Goal: Task Accomplishment & Management: Use online tool/utility

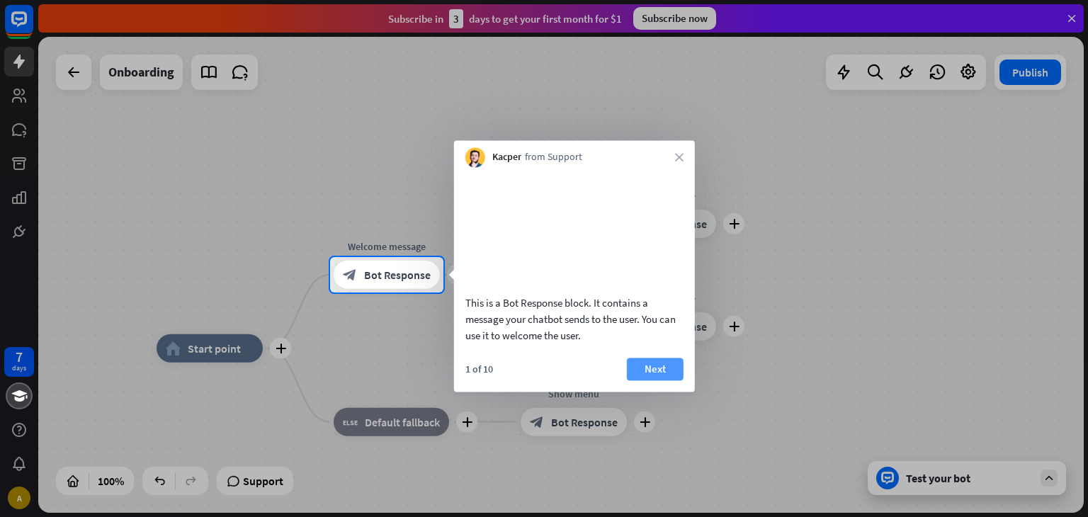
click at [664, 380] on button "Next" at bounding box center [655, 369] width 57 height 23
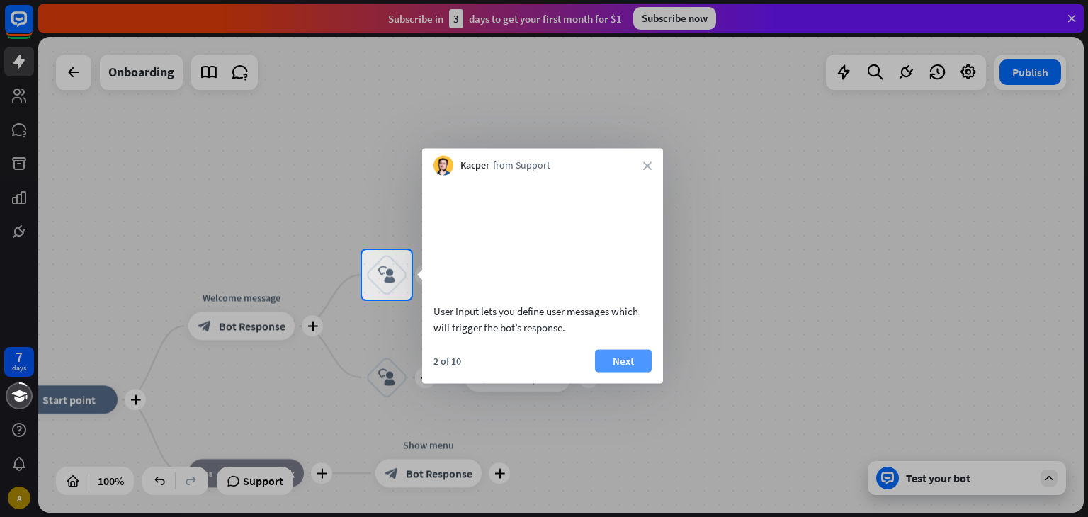
click at [625, 372] on button "Next" at bounding box center [623, 360] width 57 height 23
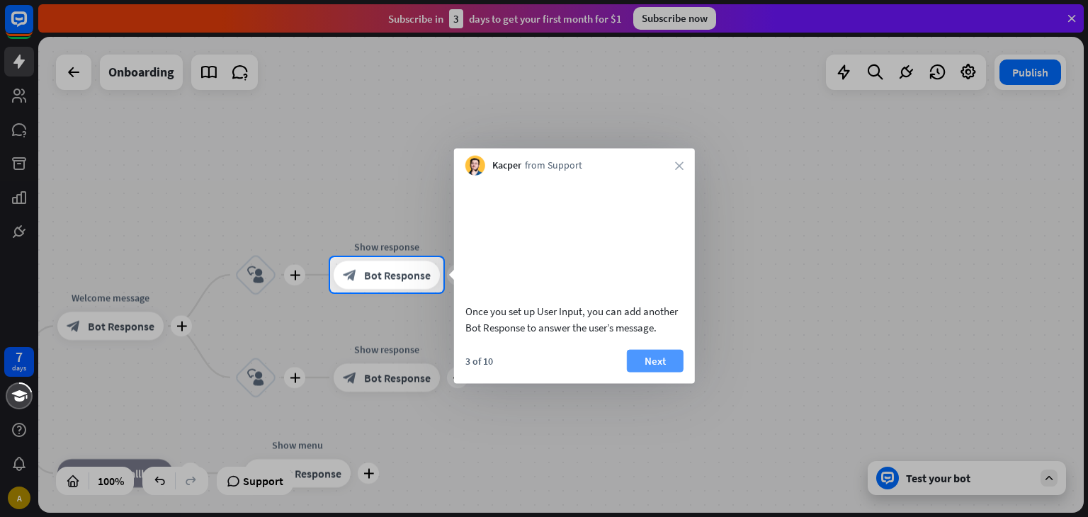
click at [641, 372] on button "Next" at bounding box center [655, 360] width 57 height 23
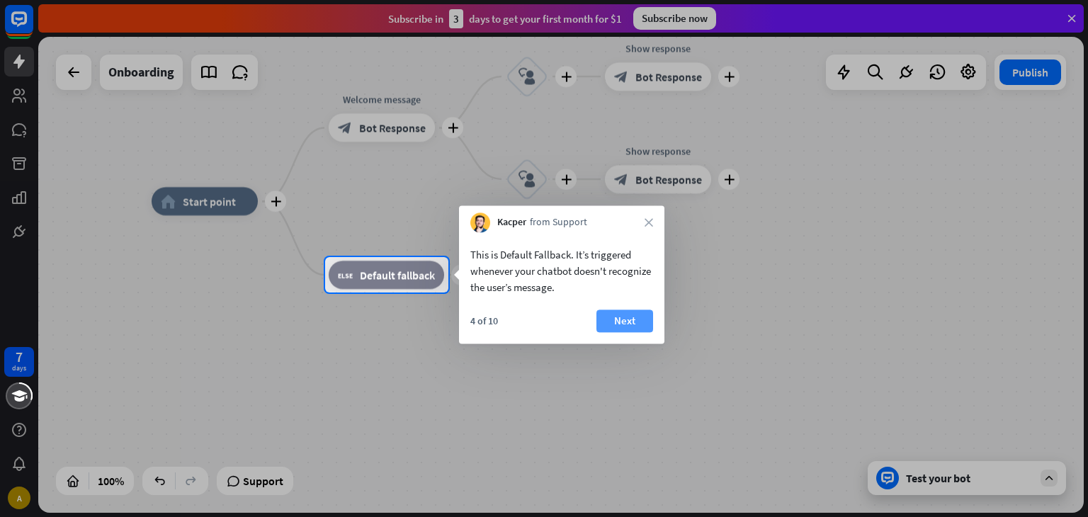
click at [625, 313] on button "Next" at bounding box center [624, 320] width 57 height 23
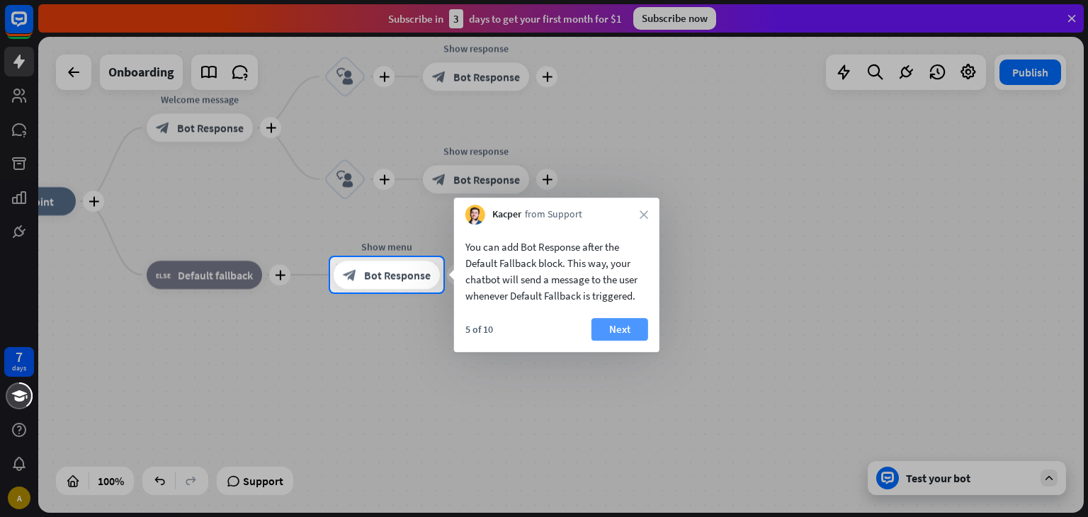
click at [635, 329] on button "Next" at bounding box center [619, 329] width 57 height 23
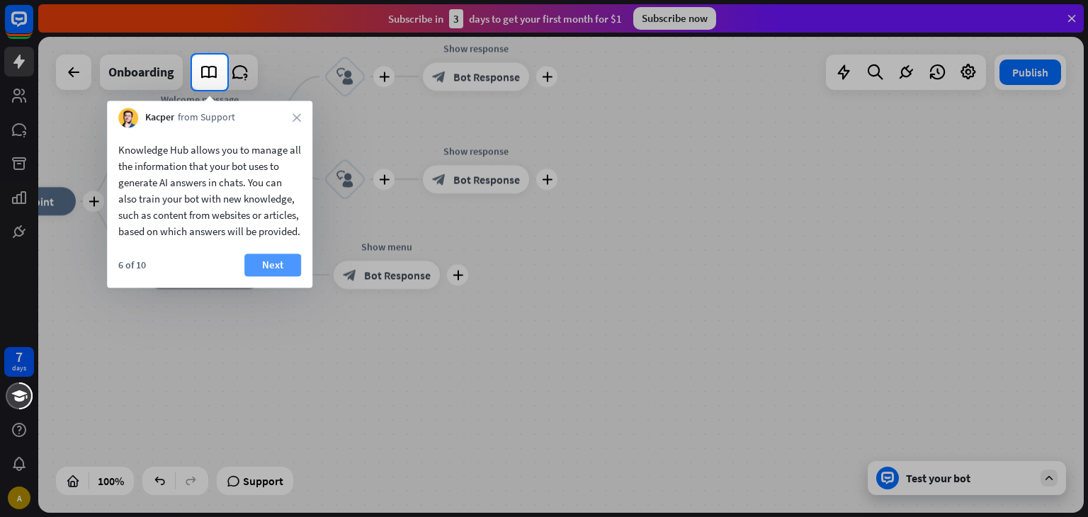
click at [278, 276] on button "Next" at bounding box center [272, 265] width 57 height 23
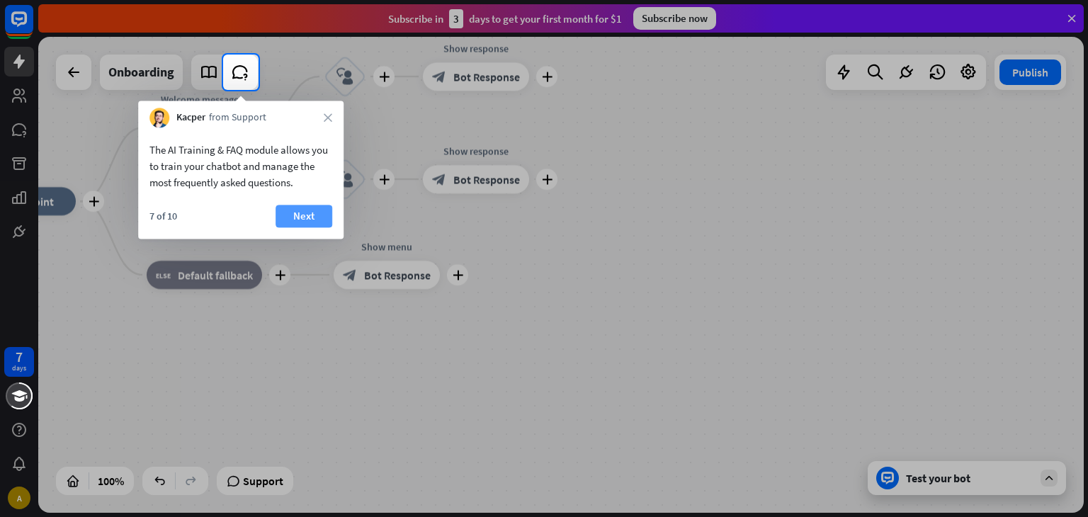
click at [296, 220] on button "Next" at bounding box center [303, 216] width 57 height 23
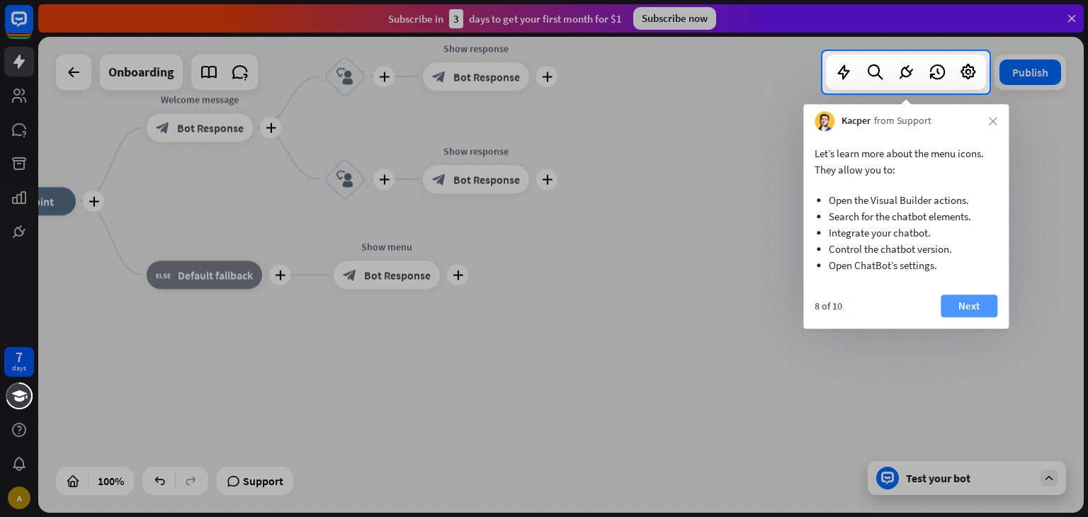
click at [984, 304] on button "Next" at bounding box center [968, 306] width 57 height 23
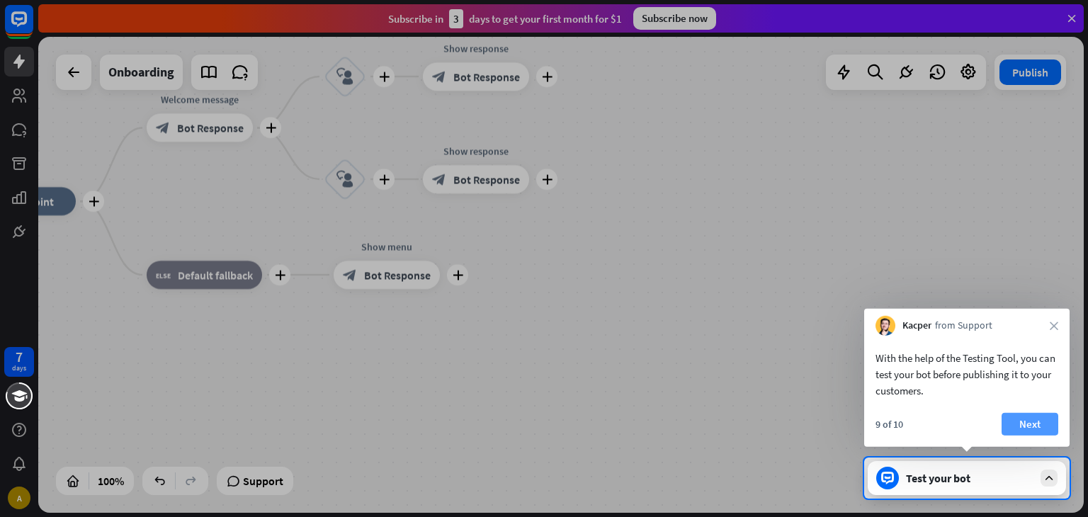
click at [1026, 426] on button "Next" at bounding box center [1029, 424] width 57 height 23
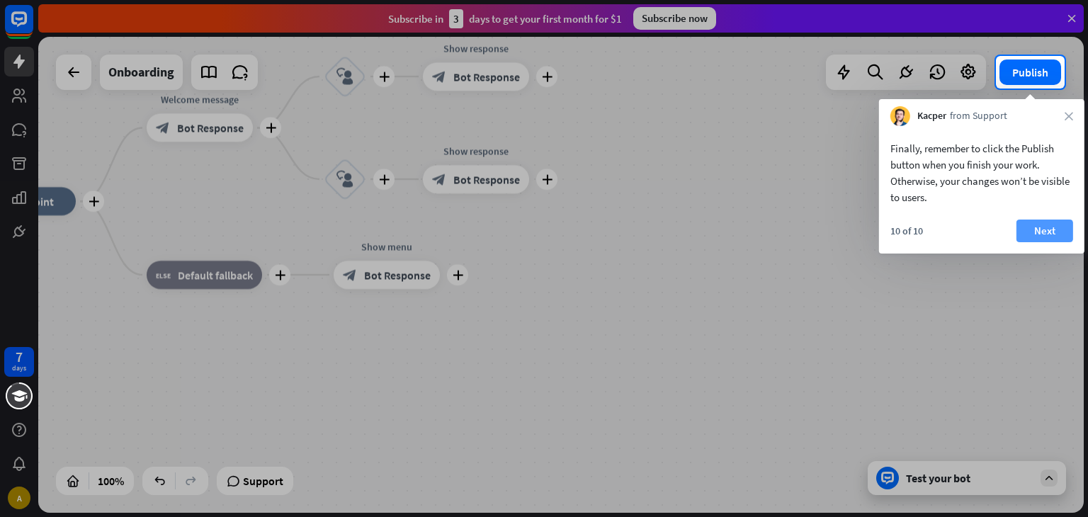
click at [1063, 236] on button "Next" at bounding box center [1044, 231] width 57 height 23
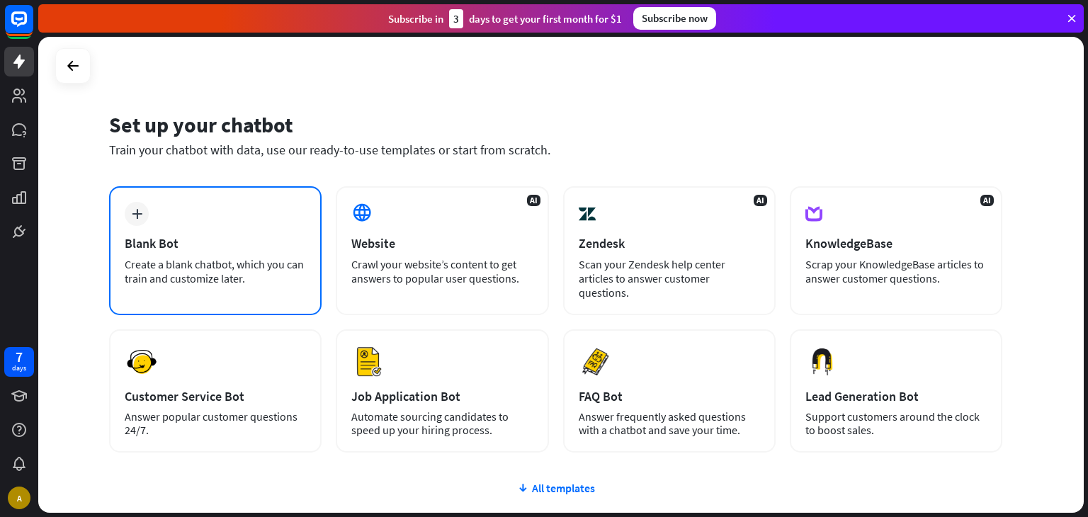
click at [263, 258] on div "Create a blank chatbot, which you can train and customize later." at bounding box center [215, 271] width 181 height 28
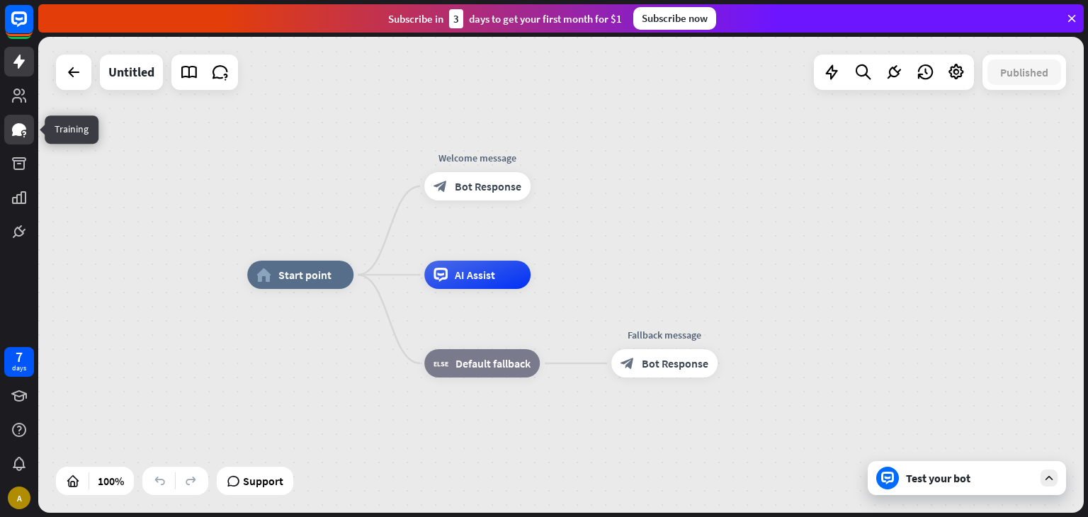
click at [29, 127] on link at bounding box center [19, 130] width 30 height 30
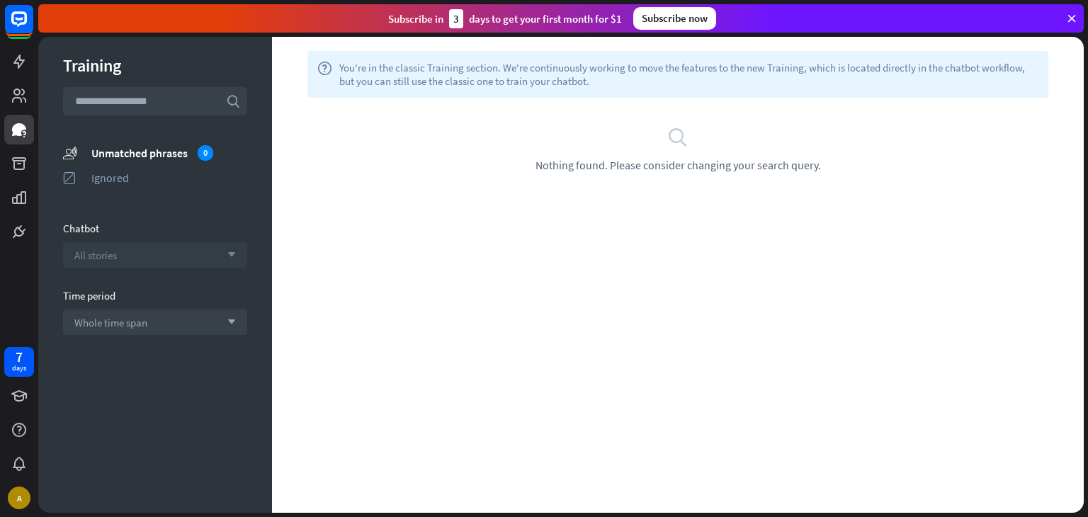
click at [234, 256] on icon "arrow_down" at bounding box center [228, 255] width 16 height 8
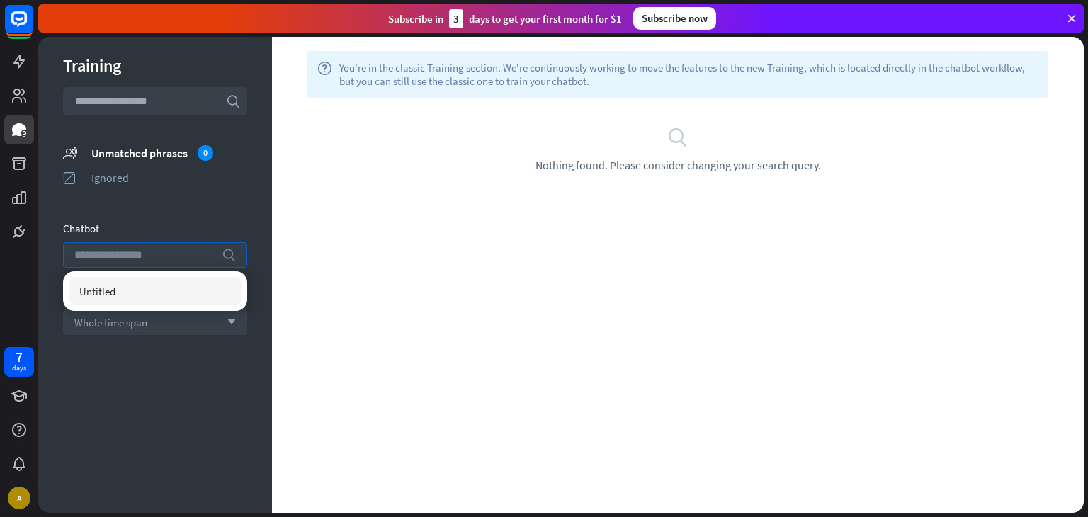
click at [234, 256] on icon "search" at bounding box center [229, 255] width 14 height 14
click at [179, 97] on input "text" at bounding box center [155, 101] width 184 height 28
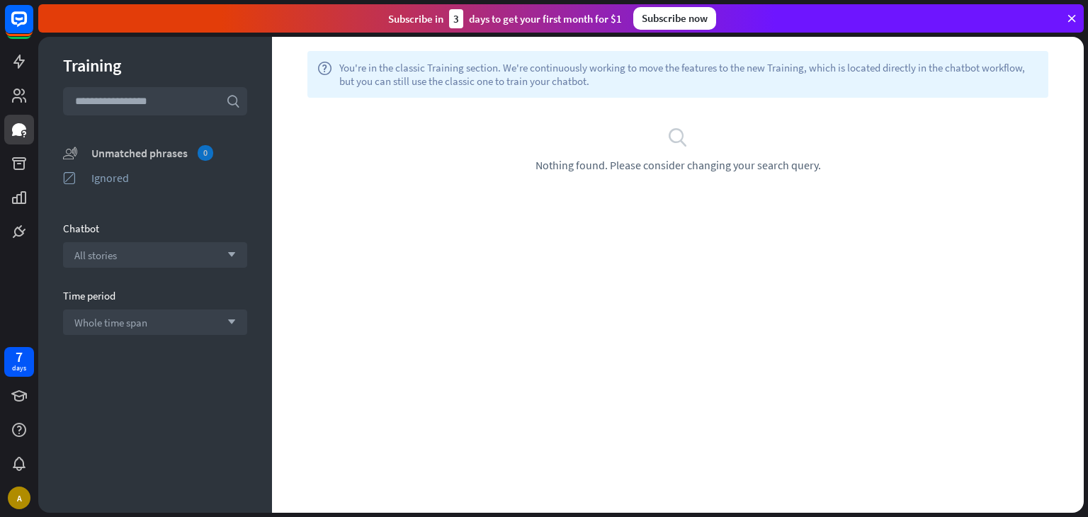
click at [162, 144] on div "unmatched_phrases Unmatched phrases 0" at bounding box center [155, 153] width 184 height 18
click at [6, 63] on link at bounding box center [19, 62] width 30 height 30
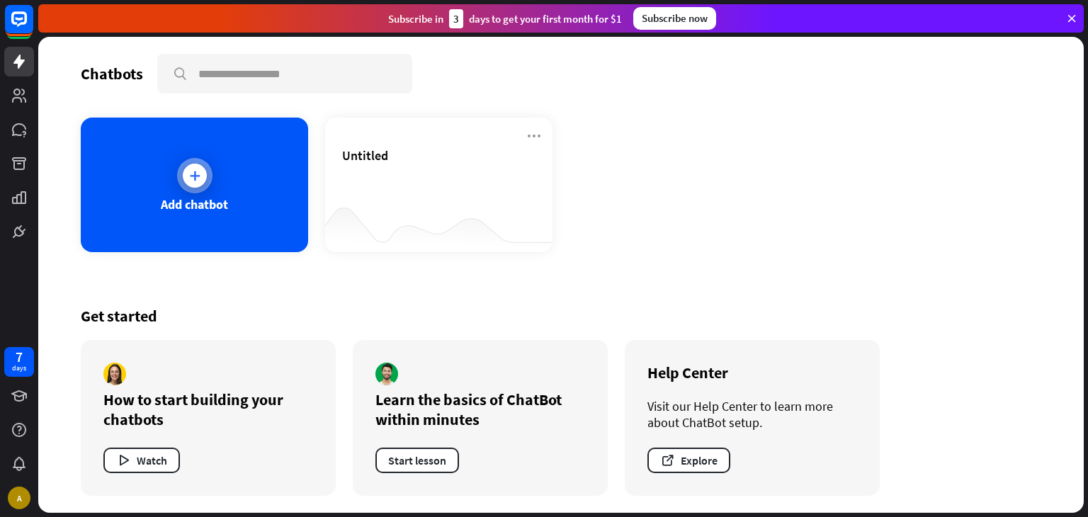
click at [168, 139] on div "Add chatbot" at bounding box center [194, 185] width 227 height 135
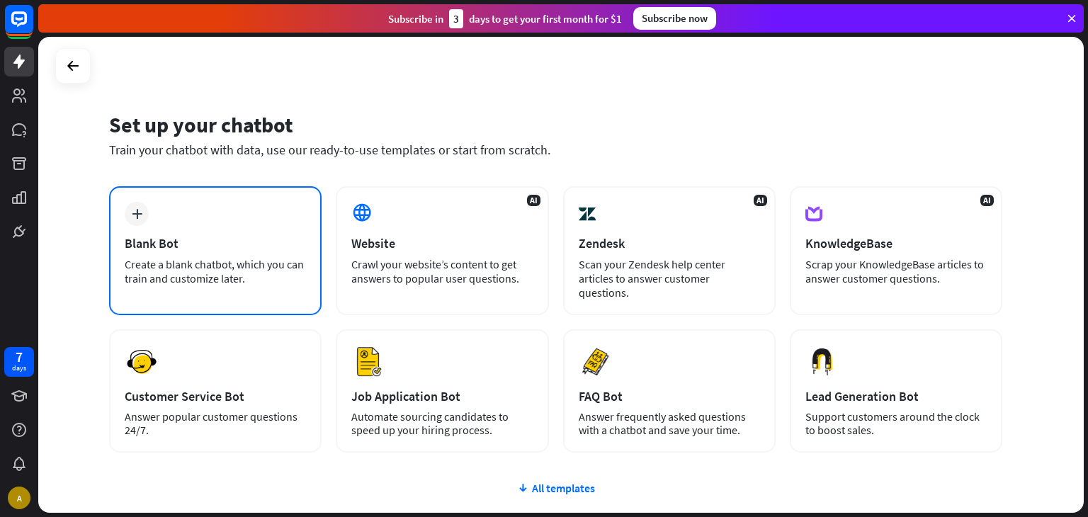
click at [189, 247] on div "Blank Bot" at bounding box center [215, 243] width 181 height 16
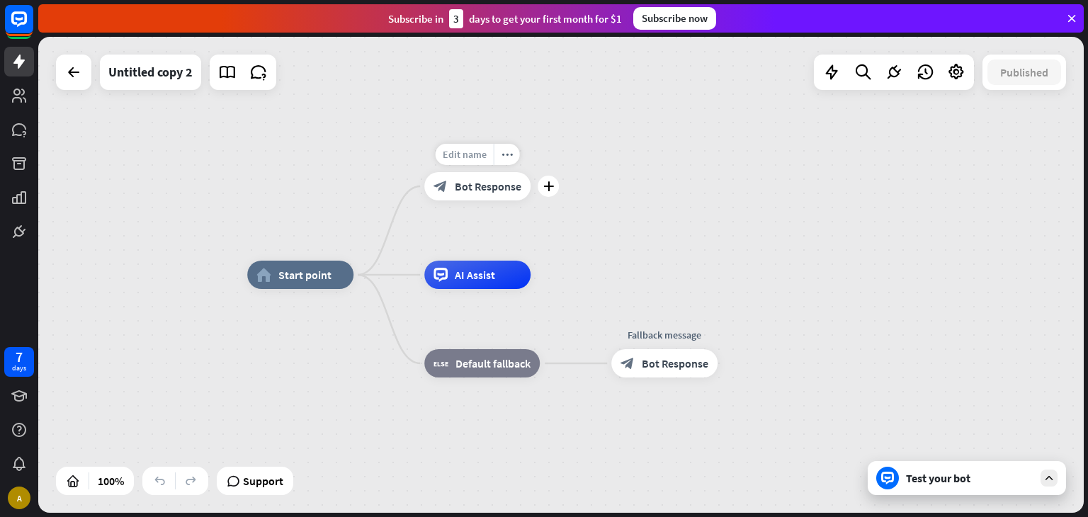
click at [476, 157] on span "Edit name" at bounding box center [465, 154] width 44 height 13
click at [178, 81] on div "Untitled copy 2" at bounding box center [150, 72] width 84 height 35
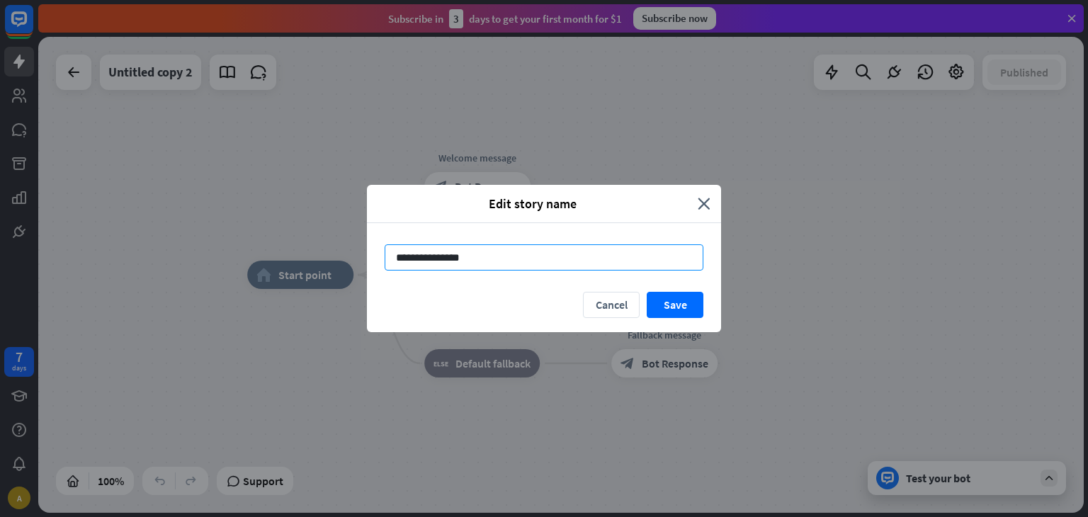
click at [433, 261] on input "**********" at bounding box center [544, 257] width 319 height 26
click at [433, 262] on input "**********" at bounding box center [544, 257] width 319 height 26
type input "**********"
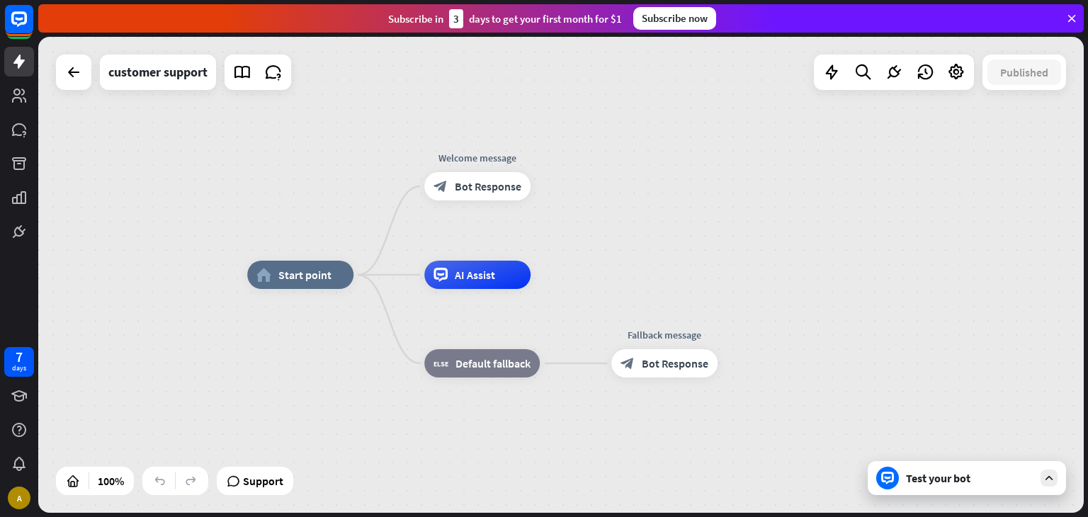
click at [906, 471] on div "Test your bot" at bounding box center [969, 478] width 127 height 14
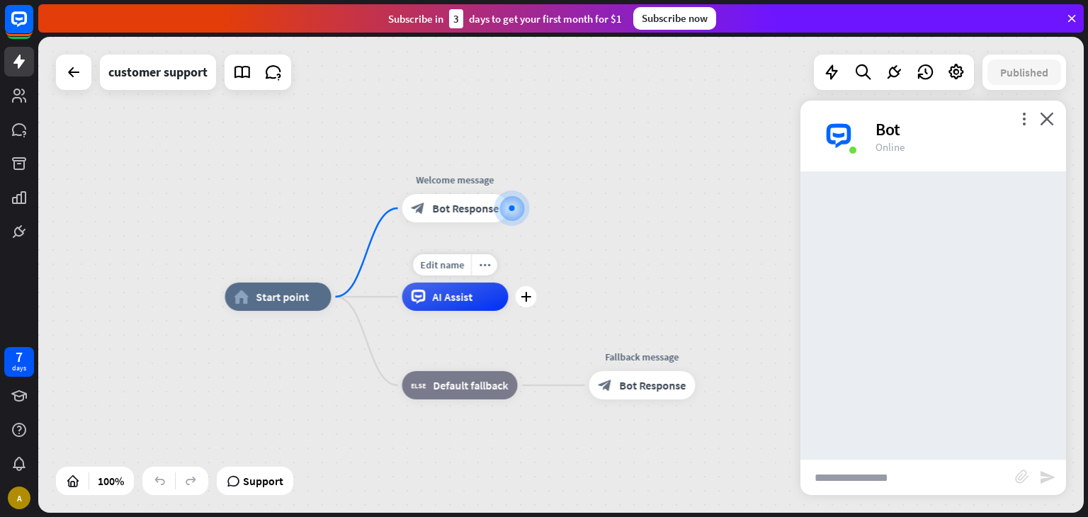
click at [462, 283] on div "Edit name more_horiz plus AI Assist" at bounding box center [455, 297] width 106 height 28
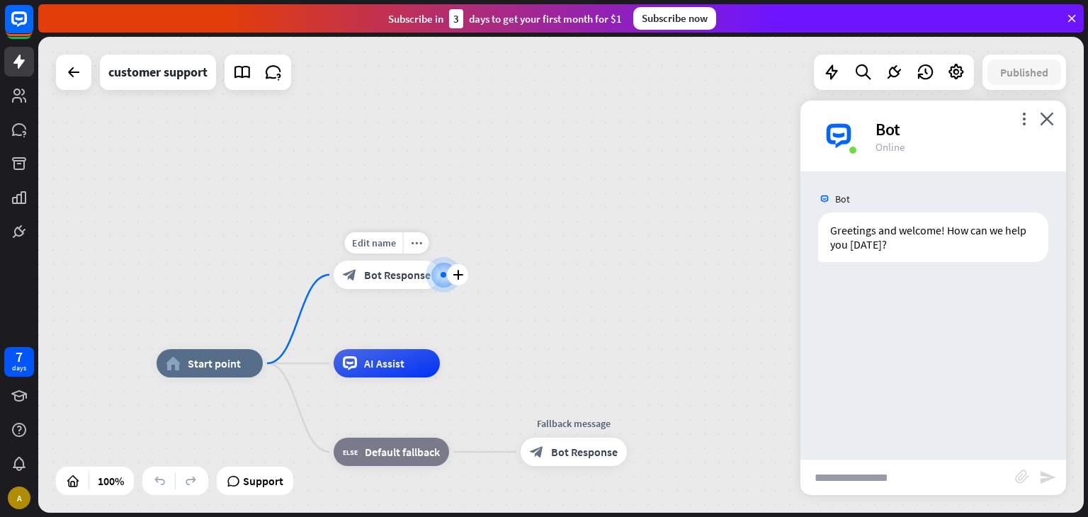
click at [385, 271] on span "Bot Response" at bounding box center [397, 275] width 67 height 14
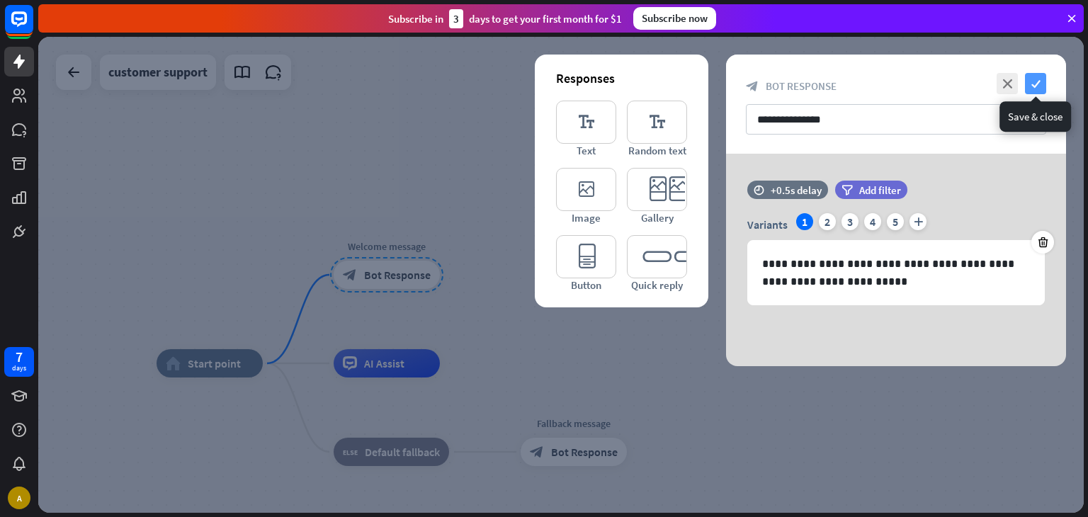
click at [1032, 81] on icon "check" at bounding box center [1035, 83] width 21 height 21
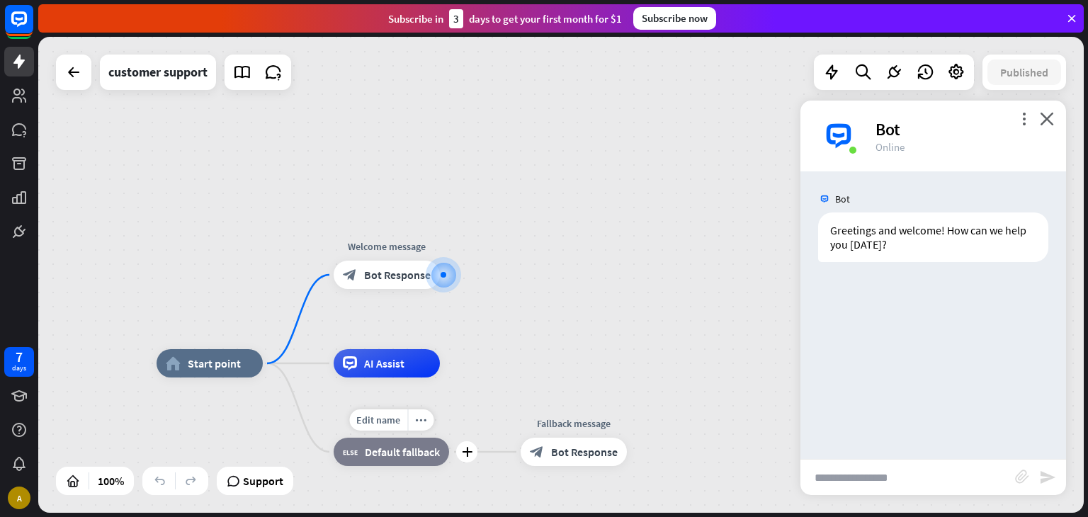
click at [371, 453] on span "Default fallback" at bounding box center [402, 452] width 75 height 14
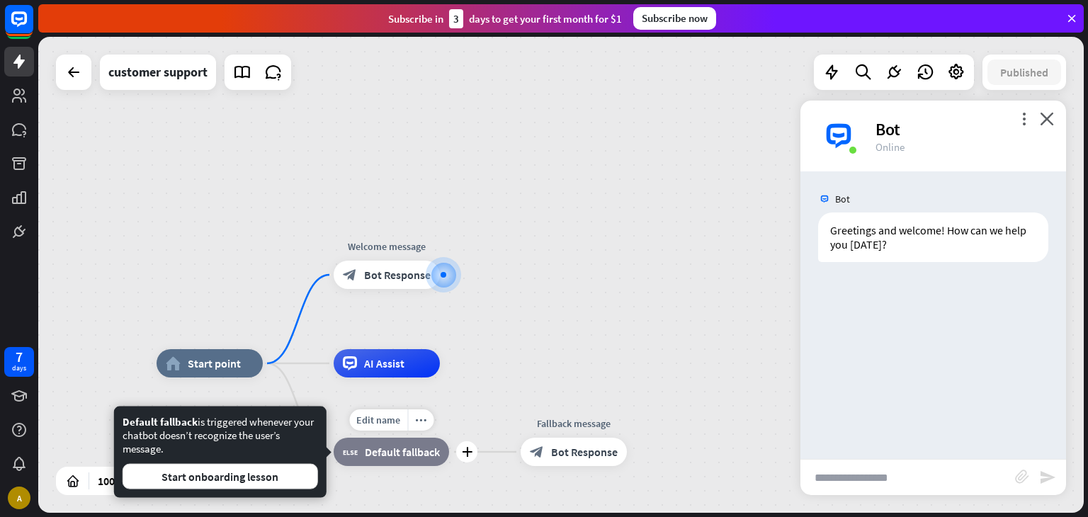
click at [408, 459] on div "block_fallback Default fallback" at bounding box center [391, 452] width 115 height 28
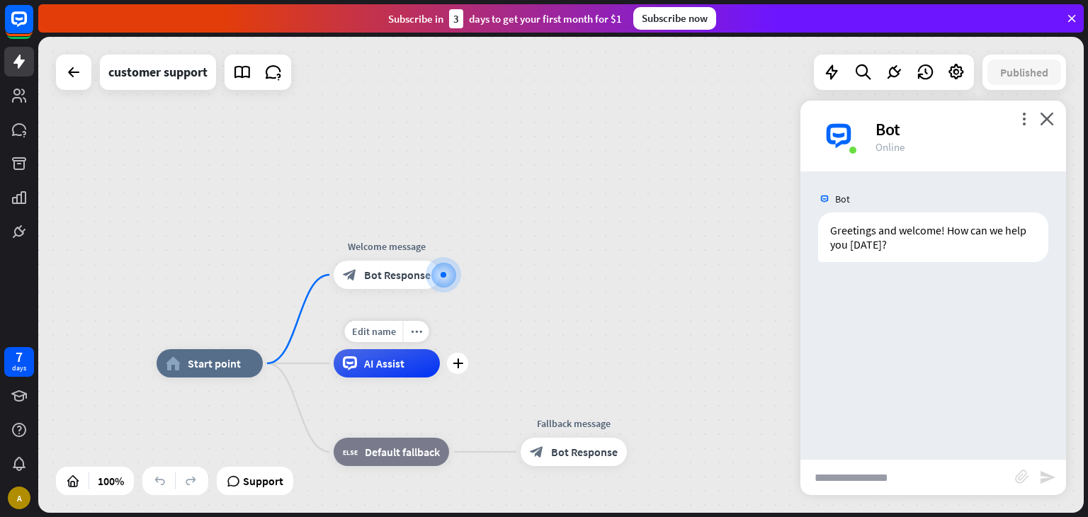
click at [415, 355] on div "AI Assist" at bounding box center [387, 363] width 106 height 28
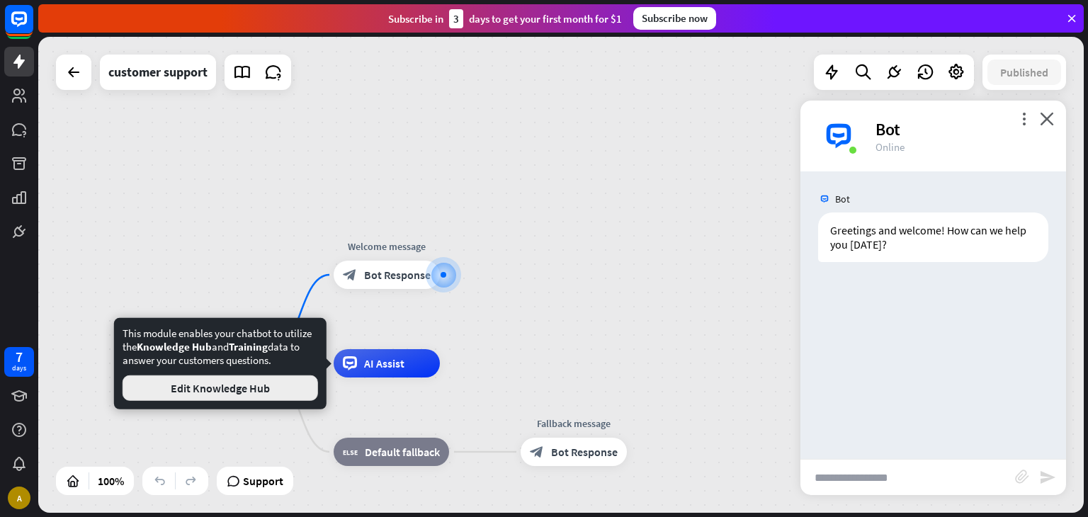
click at [245, 377] on button "Edit Knowledge Hub" at bounding box center [220, 387] width 195 height 25
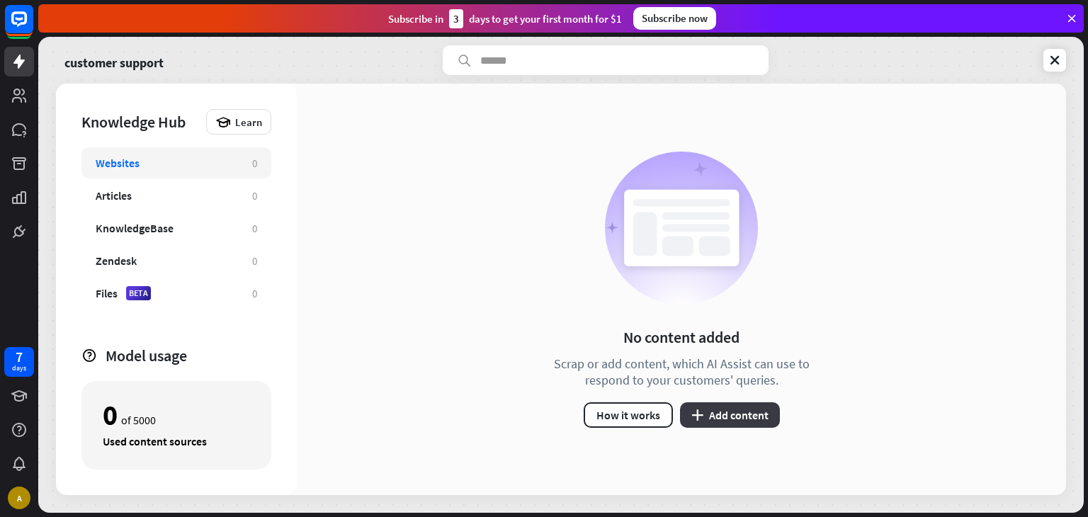
click at [744, 413] on button "plus Add content" at bounding box center [730, 414] width 100 height 25
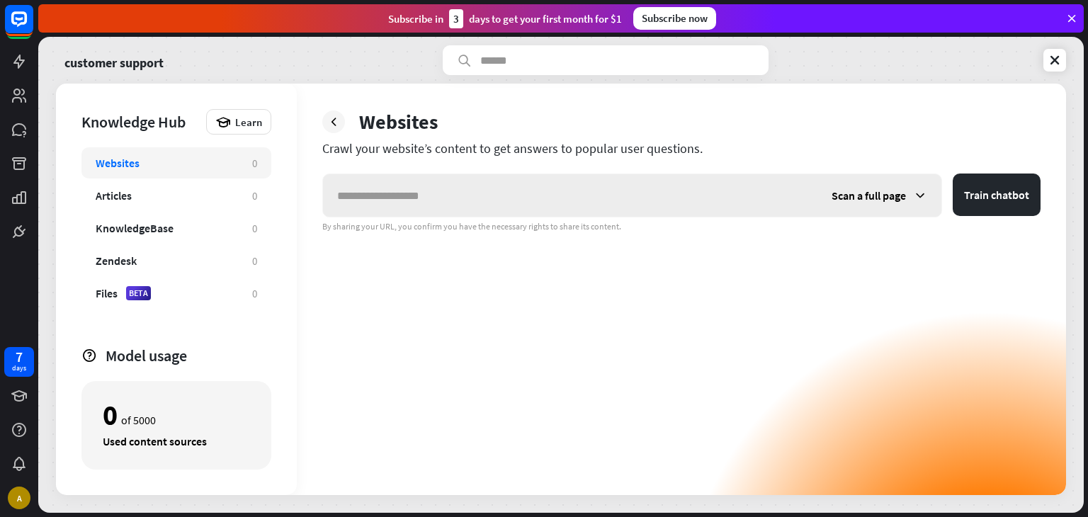
click at [564, 207] on input "text" at bounding box center [570, 195] width 494 height 42
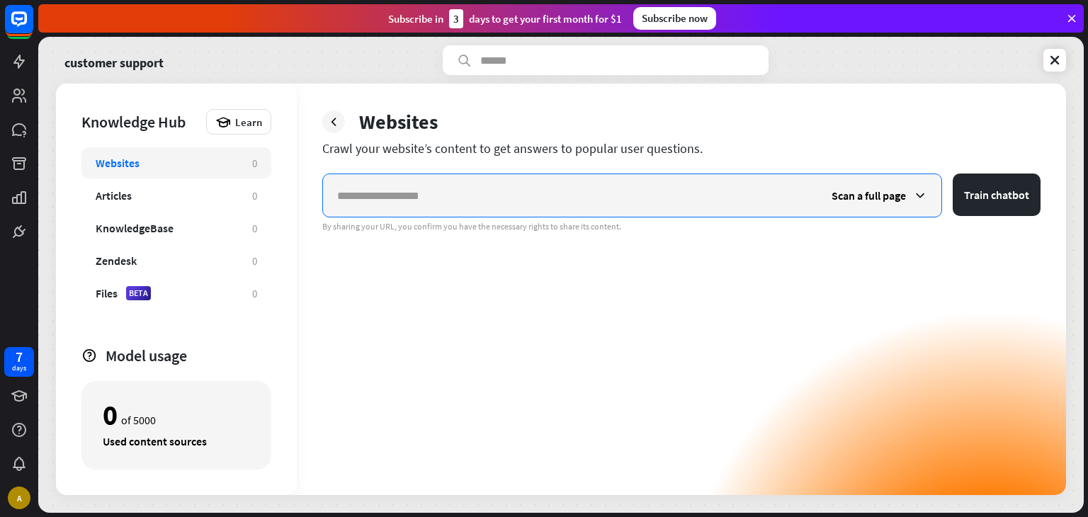
paste input "**********"
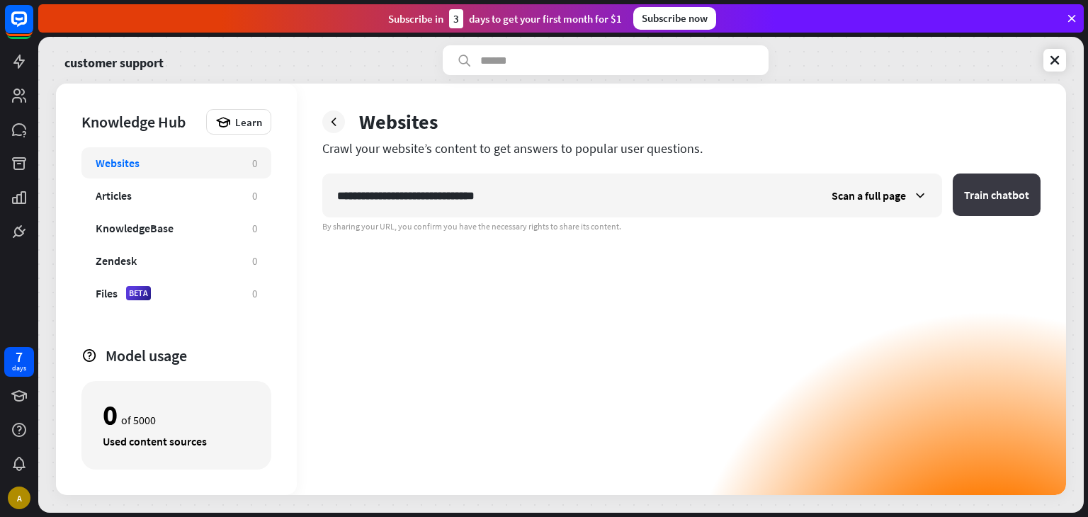
click at [999, 187] on button "Train chatbot" at bounding box center [996, 195] width 88 height 42
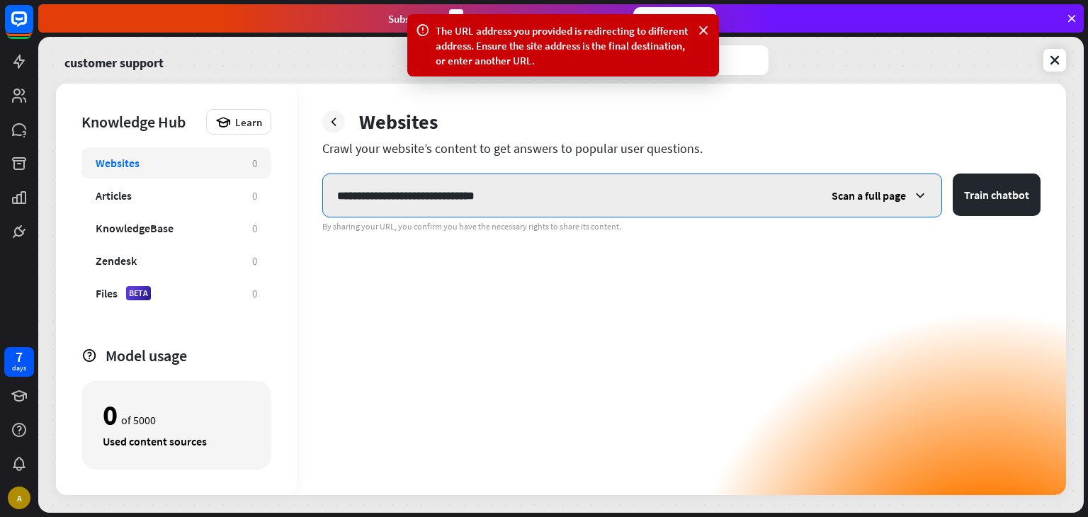
click at [740, 185] on input "**********" at bounding box center [570, 195] width 494 height 42
click at [952, 174] on button "Train chatbot" at bounding box center [996, 195] width 88 height 42
paste input "text"
type input "**********"
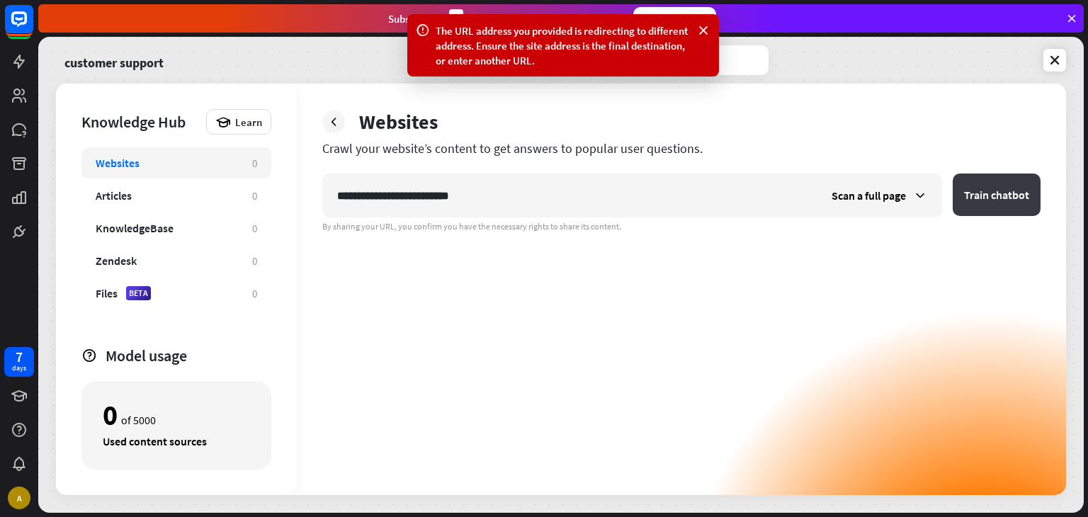
click at [1025, 195] on button "Train chatbot" at bounding box center [996, 195] width 88 height 42
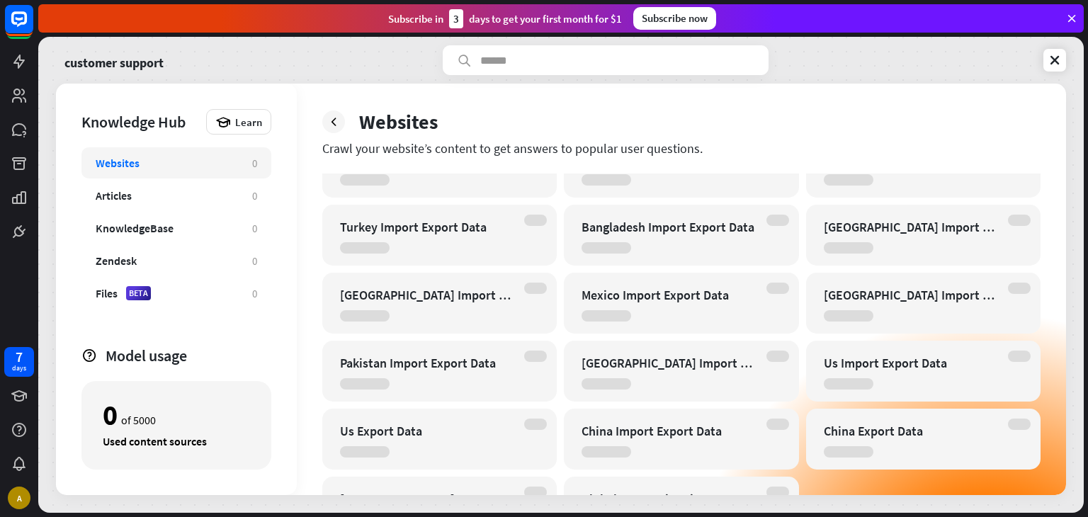
scroll to position [921, 0]
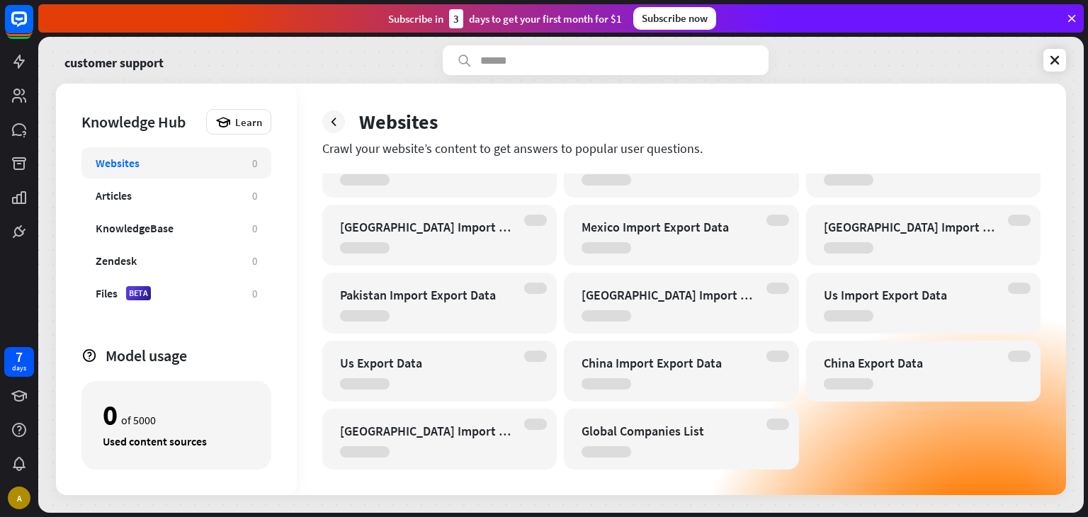
click at [1074, 19] on icon at bounding box center [1071, 18] width 13 height 13
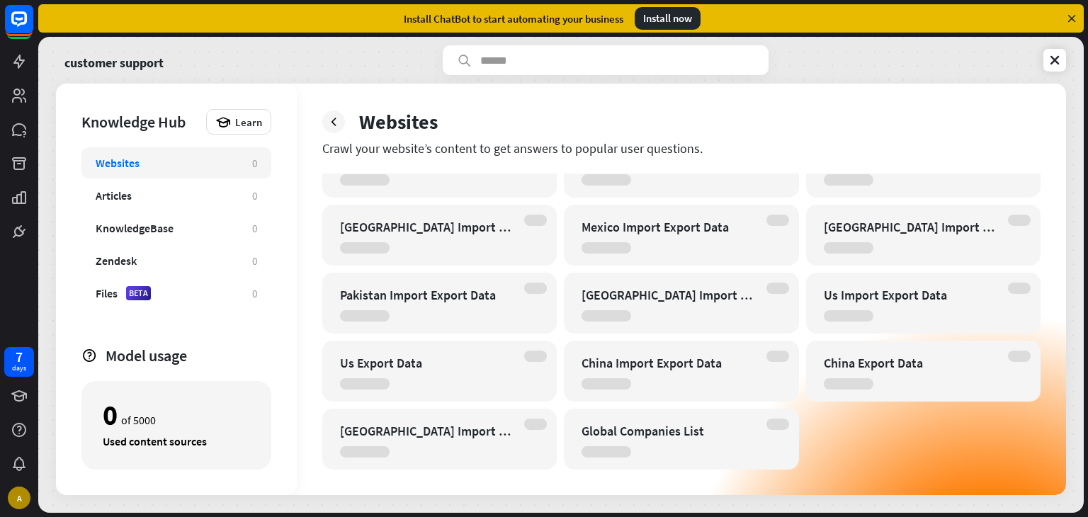
click at [1074, 19] on icon at bounding box center [1071, 18] width 13 height 13
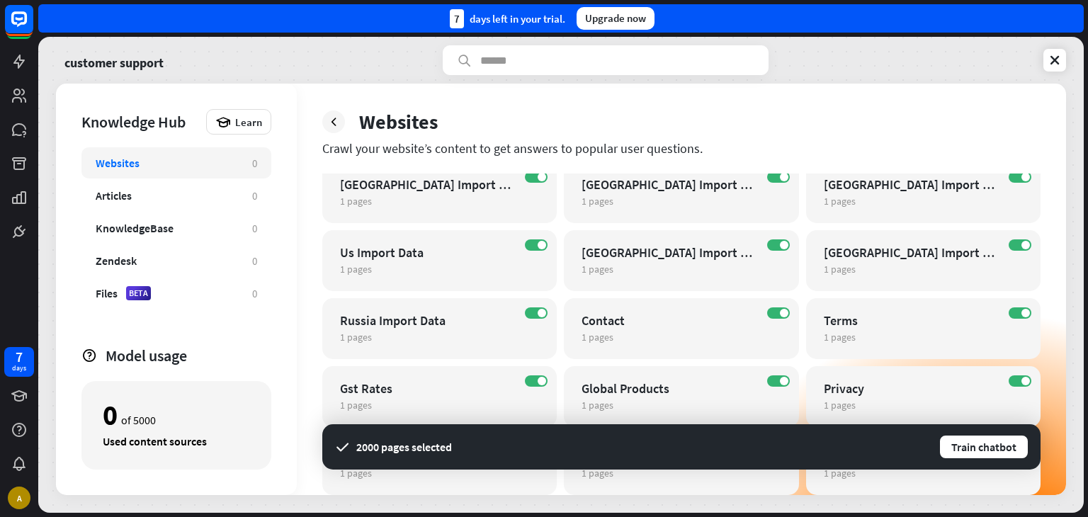
scroll to position [567, 0]
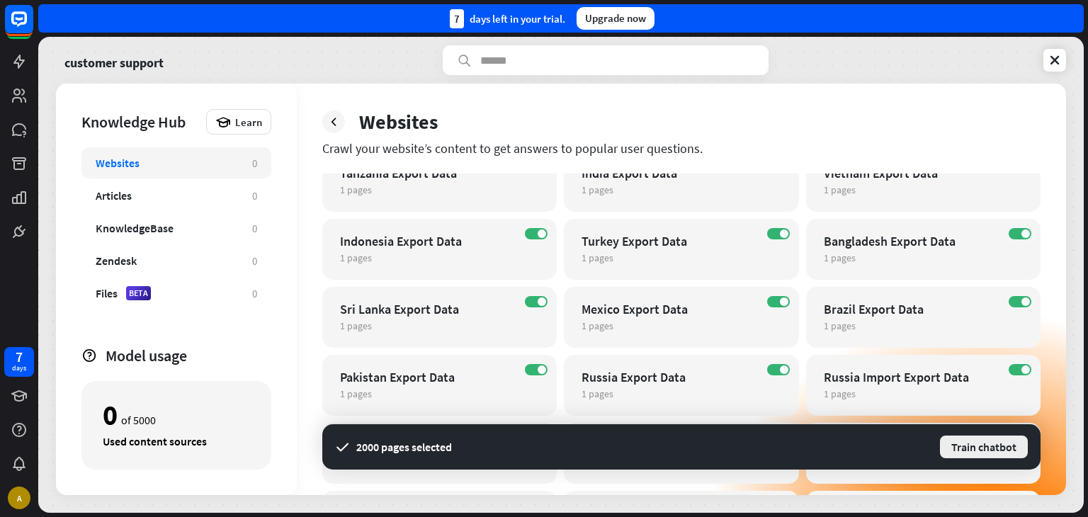
click at [960, 448] on button "Train chatbot" at bounding box center [983, 446] width 91 height 25
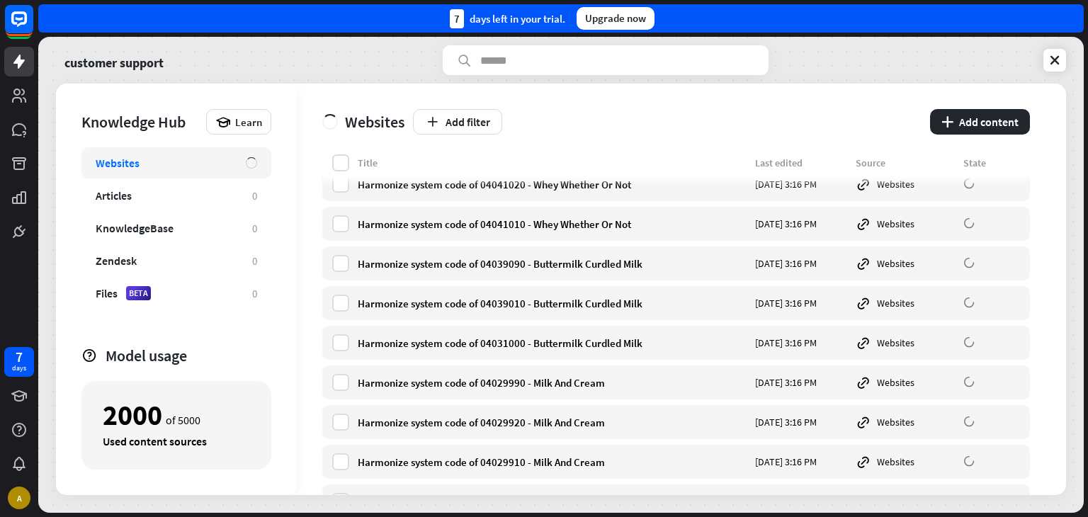
scroll to position [11897, 0]
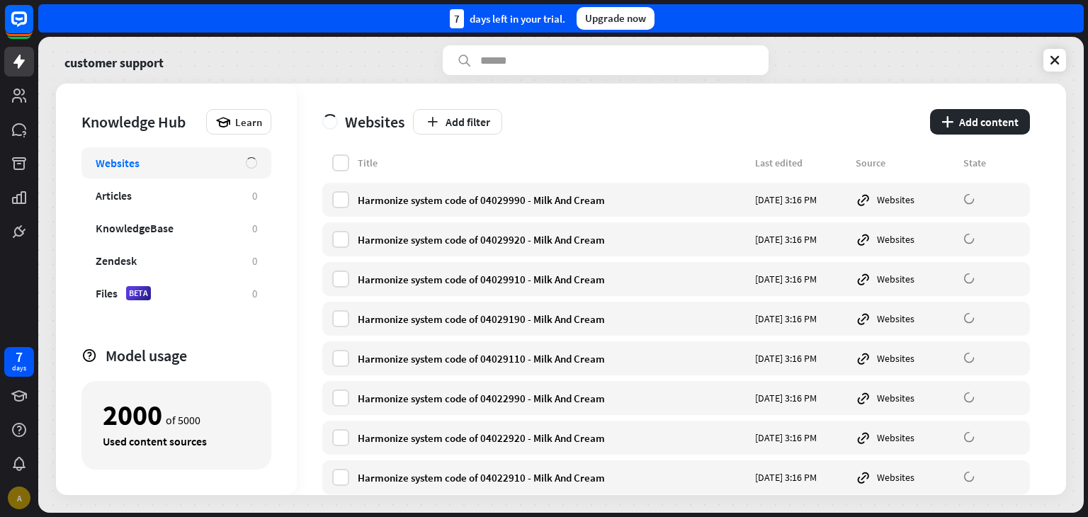
click at [14, 498] on div "A" at bounding box center [19, 498] width 23 height 23
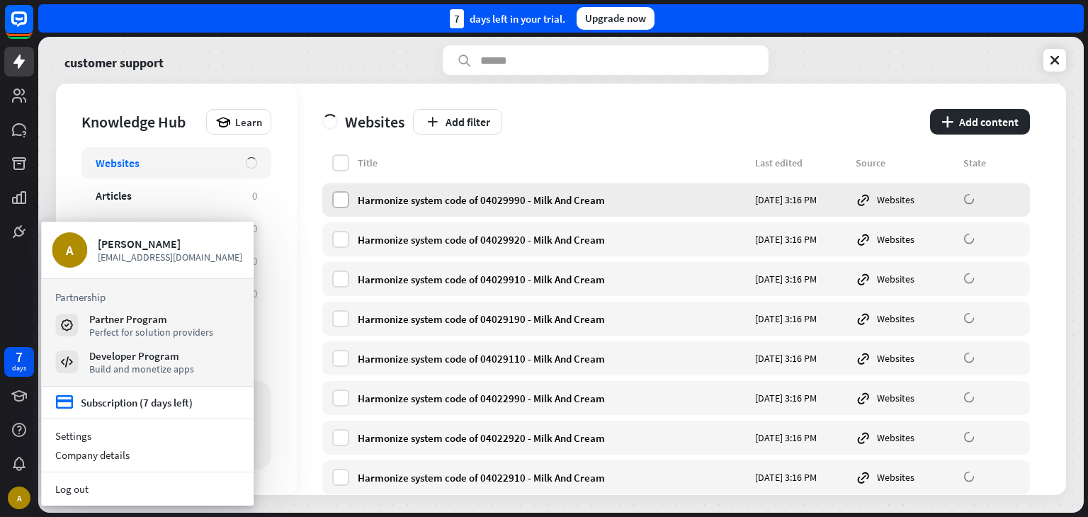
click at [340, 192] on label at bounding box center [340, 199] width 17 height 17
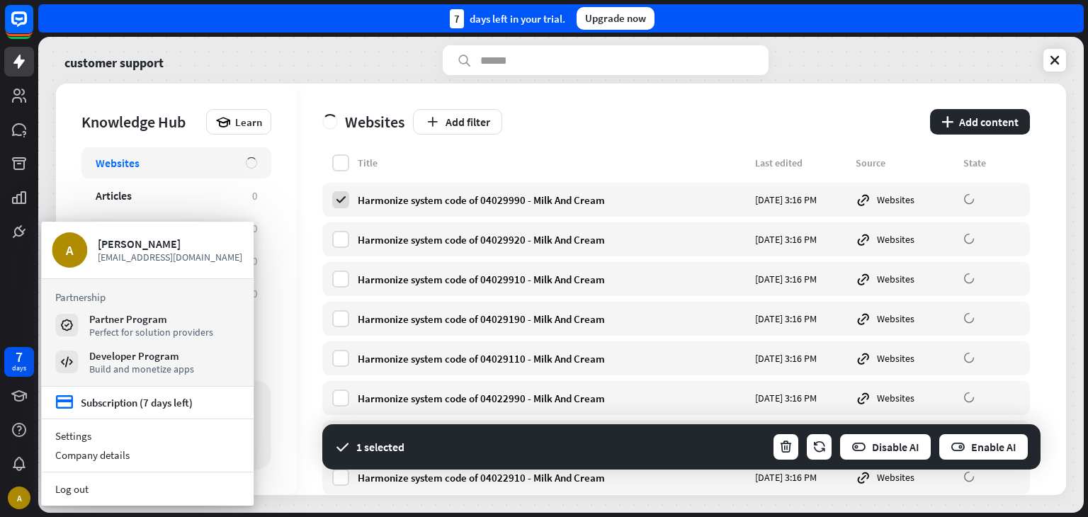
click at [291, 195] on div "Knowledge Hub Learn Websites Articles 0 KnowledgeBase 0 Zendesk 0 Files BETA 0 …" at bounding box center [176, 289] width 241 height 411
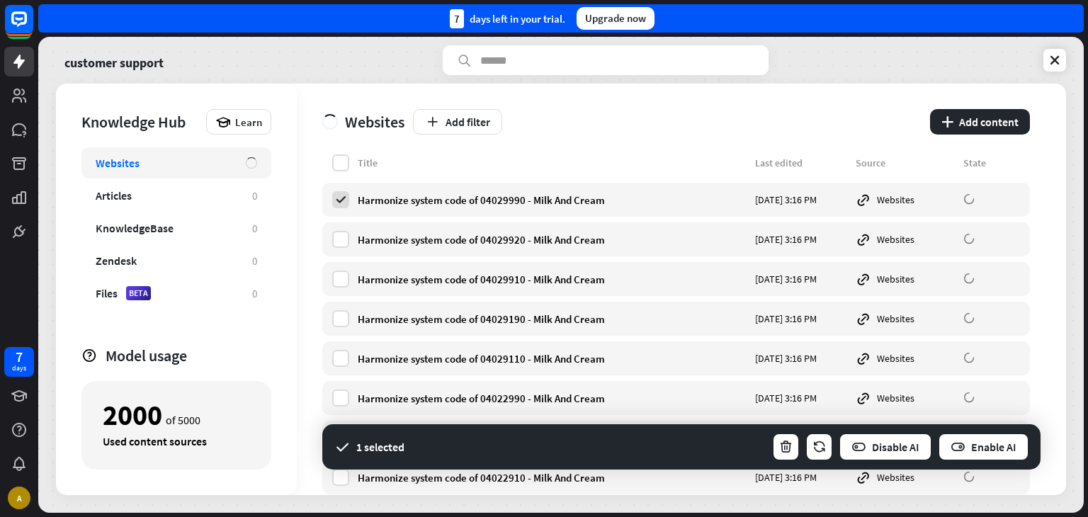
click at [307, 290] on div "Websites Add filter plus Add content Title Last edited Source State [GEOGRAPHIC…" at bounding box center [681, 289] width 769 height 411
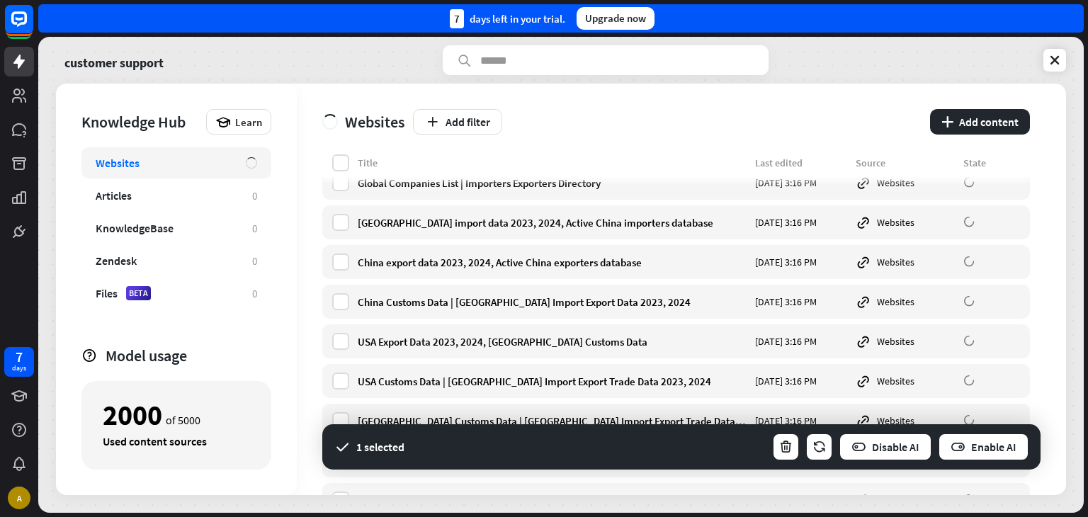
scroll to position [0, 0]
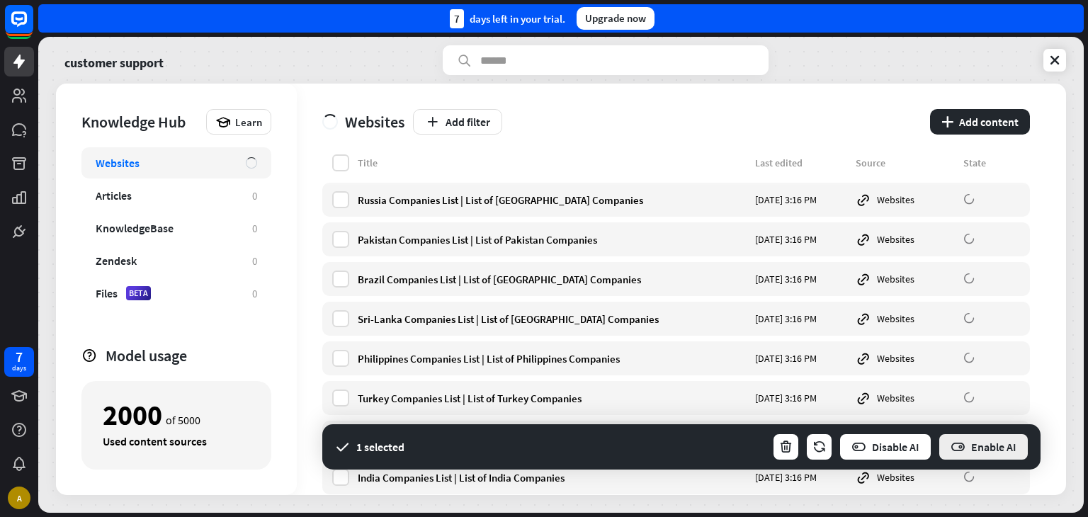
click at [977, 443] on button "Enable AI" at bounding box center [983, 447] width 91 height 28
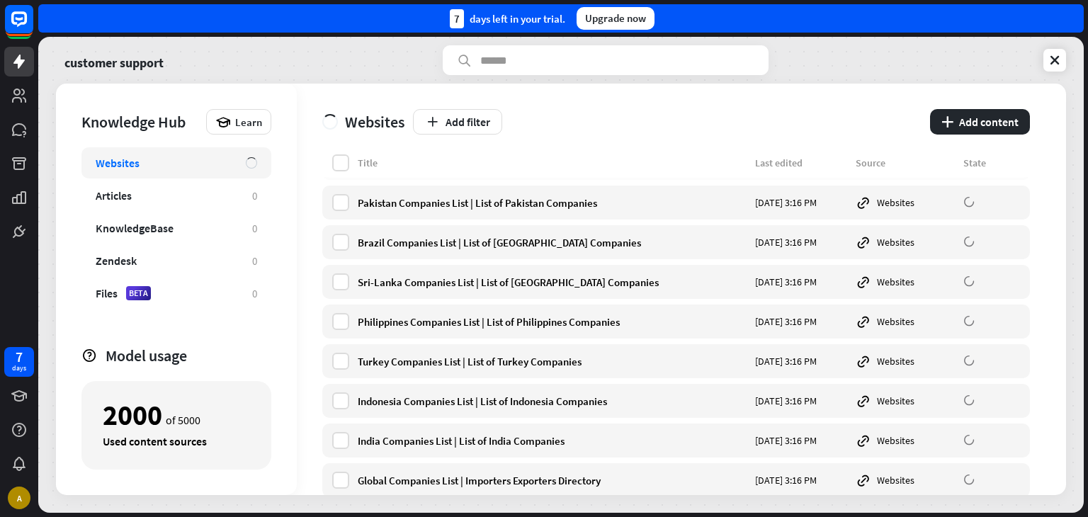
scroll to position [71, 0]
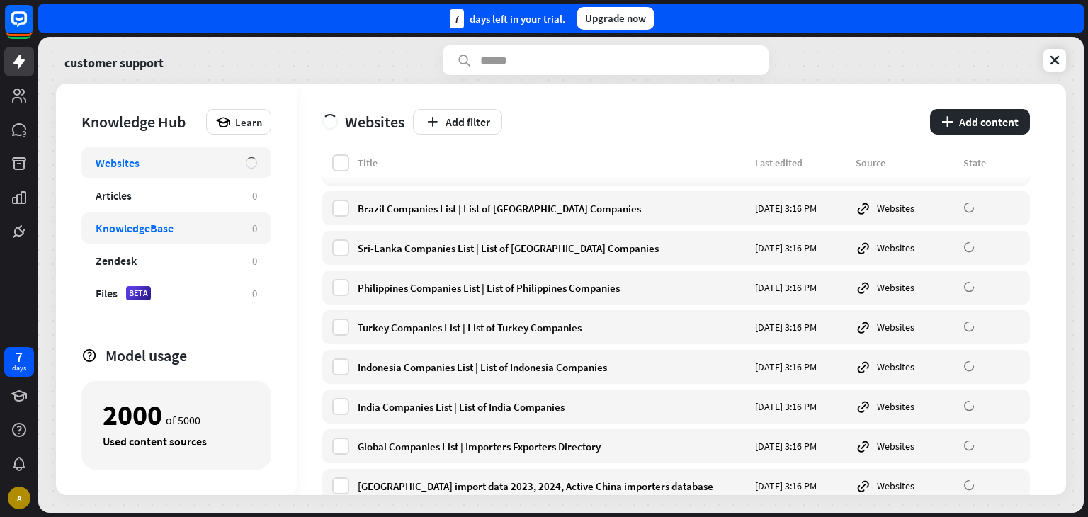
click at [166, 227] on div "KnowledgeBase" at bounding box center [135, 228] width 78 height 14
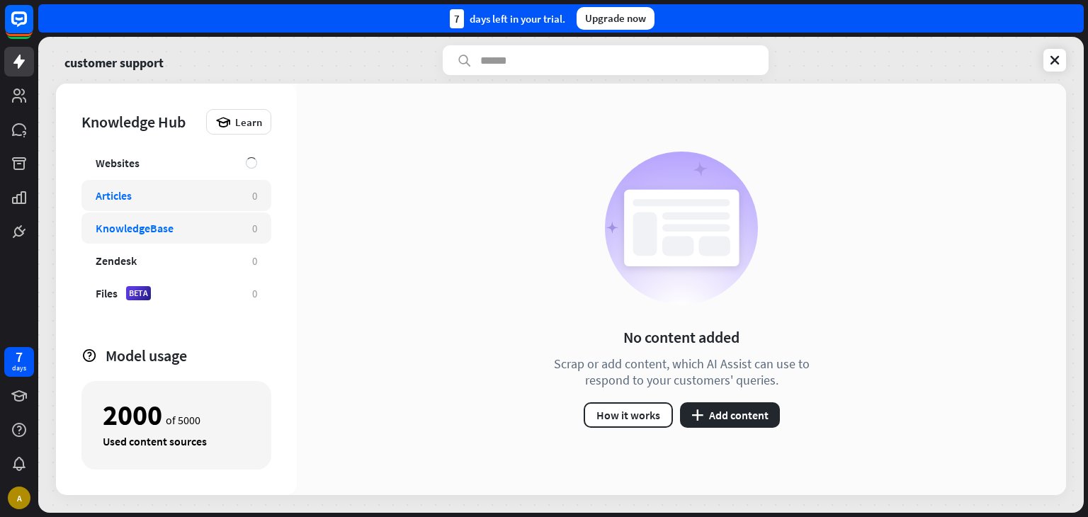
click at [159, 198] on div "Articles" at bounding box center [167, 195] width 142 height 14
click at [202, 255] on div "Zendesk" at bounding box center [167, 261] width 142 height 14
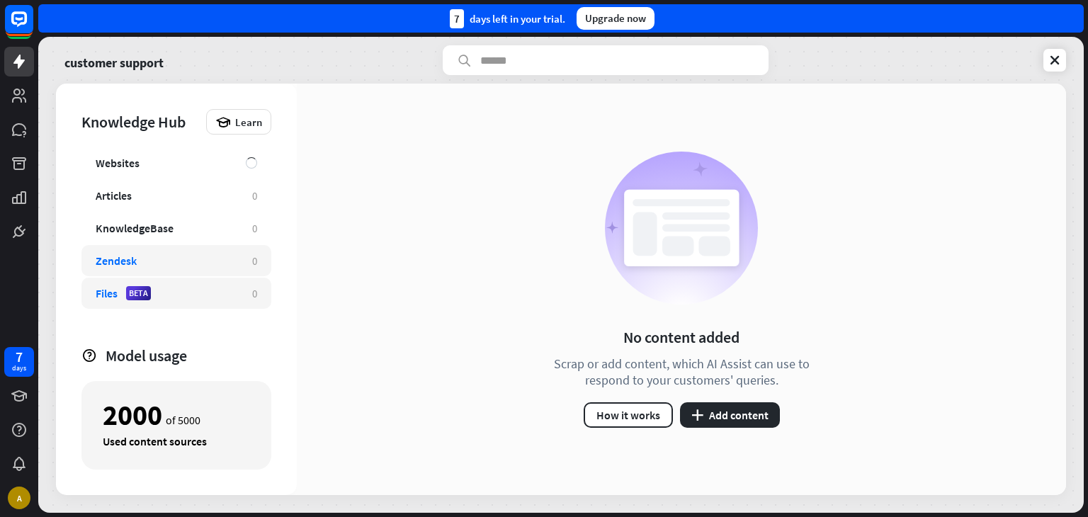
click at [197, 289] on div "Files BETA" at bounding box center [167, 293] width 142 height 14
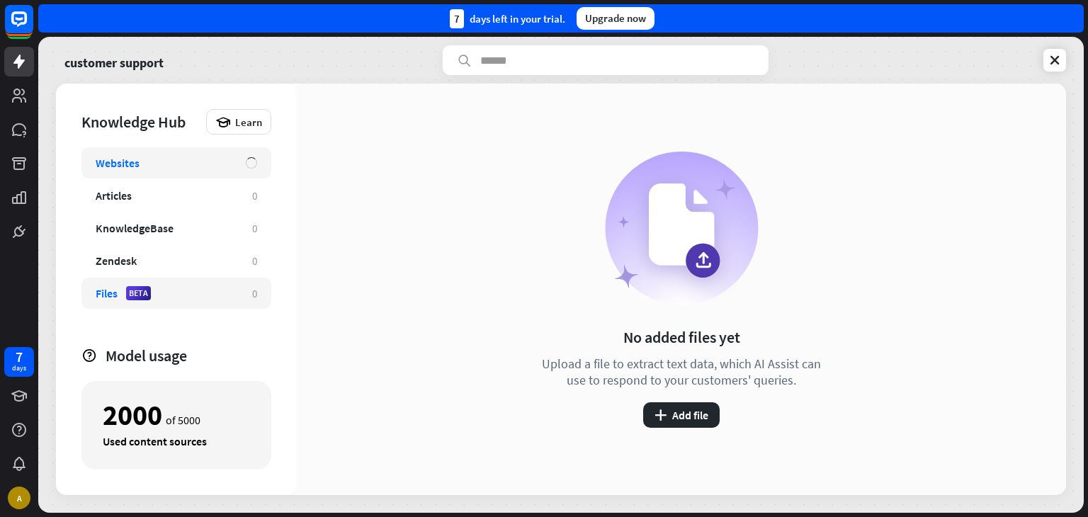
click at [181, 154] on div "Websites" at bounding box center [176, 162] width 190 height 31
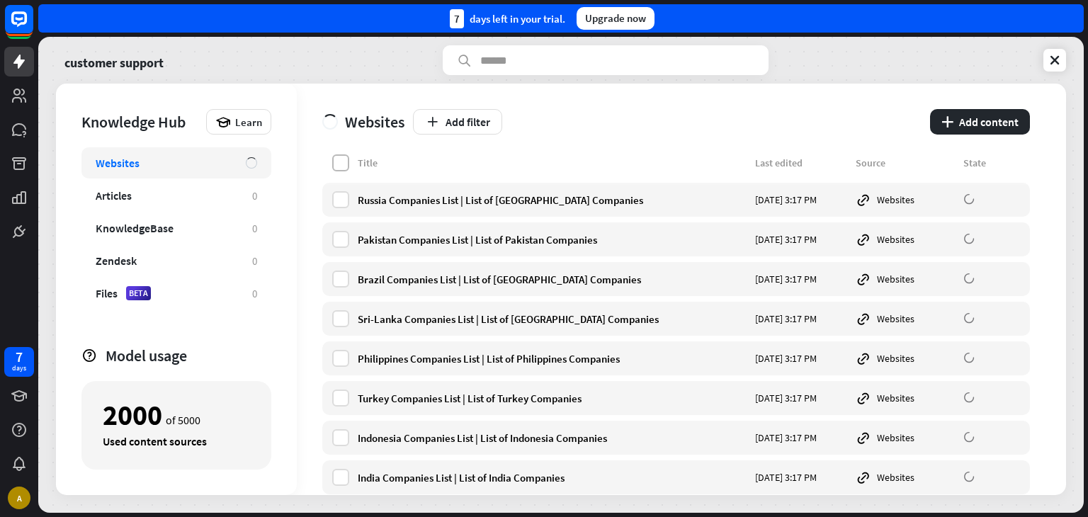
click at [346, 162] on label at bounding box center [340, 162] width 17 height 17
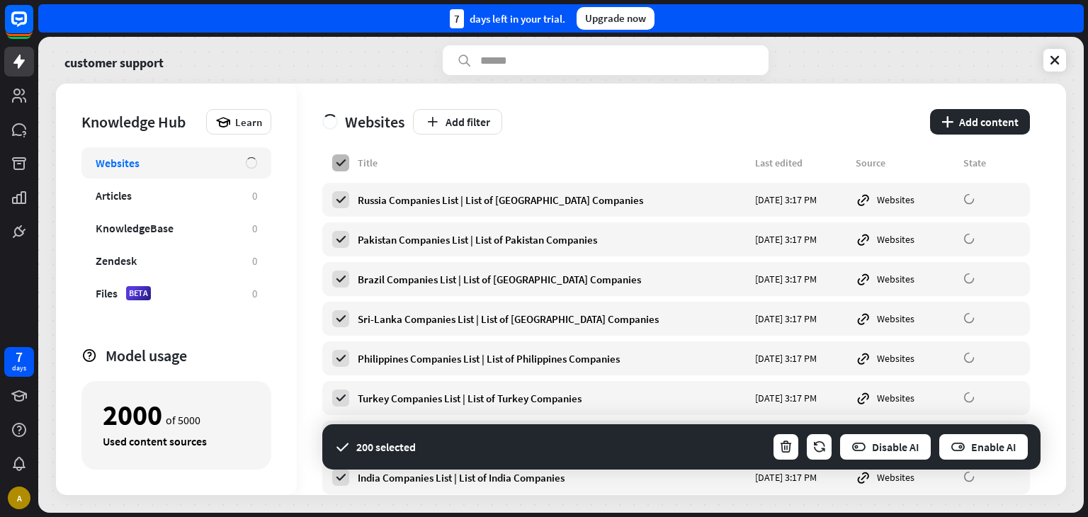
click at [346, 162] on icon at bounding box center [340, 163] width 13 height 13
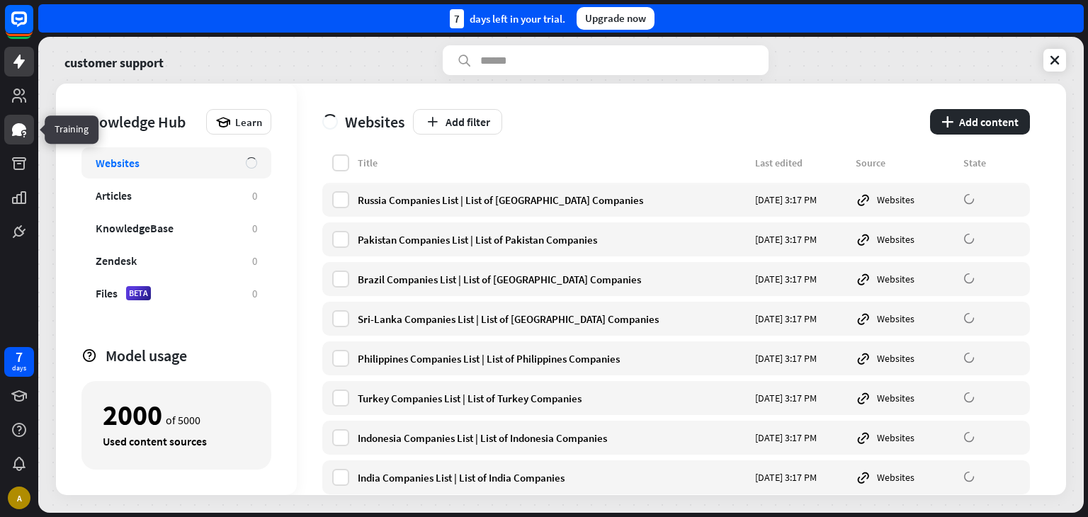
click at [14, 135] on icon at bounding box center [19, 129] width 14 height 13
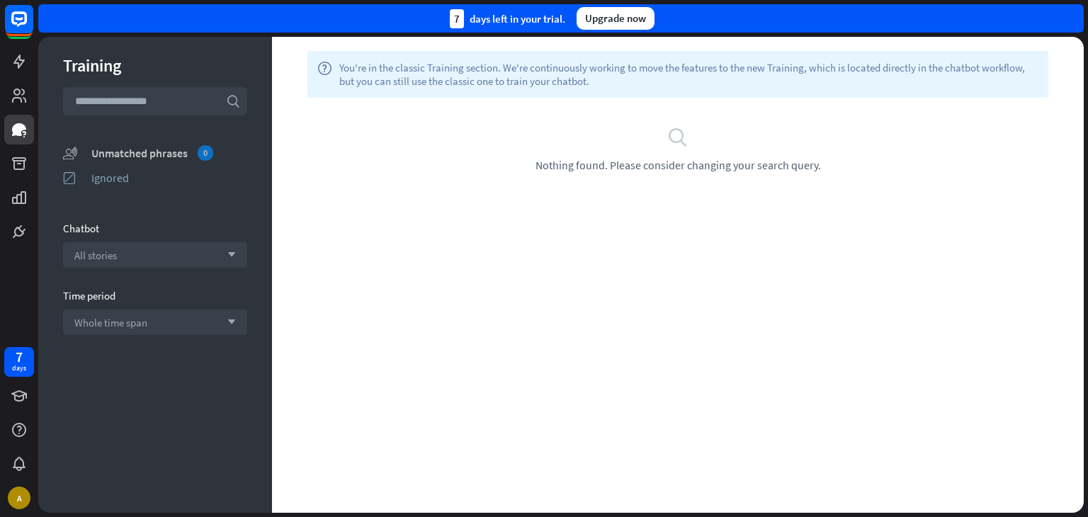
click at [167, 154] on div "Unmatched phrases 0" at bounding box center [169, 153] width 156 height 16
click at [436, 145] on div "search Nothing found. Please consider changing your search query." at bounding box center [677, 149] width 769 height 46
click at [14, 62] on icon at bounding box center [18, 62] width 11 height 14
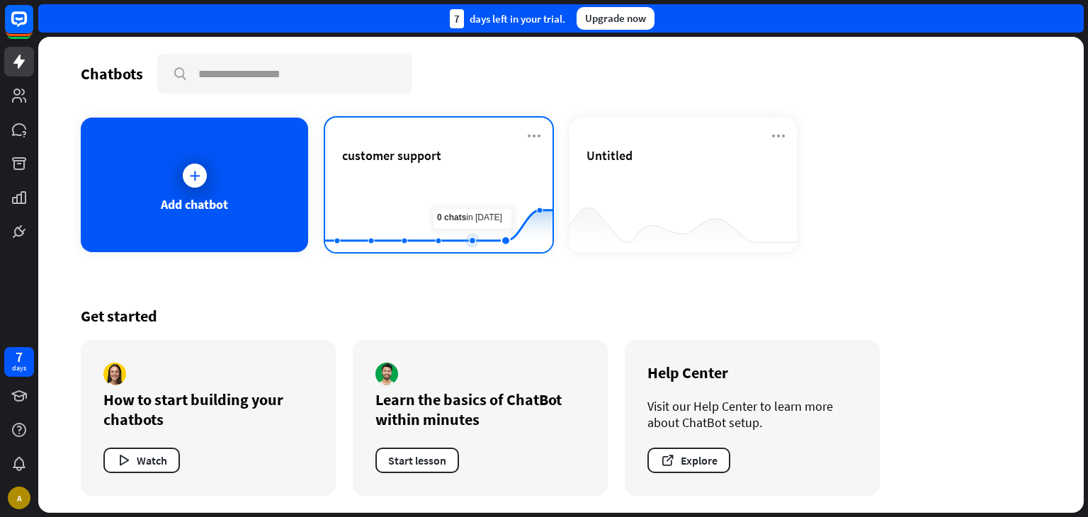
click at [485, 180] on icon at bounding box center [439, 180] width 270 height 0
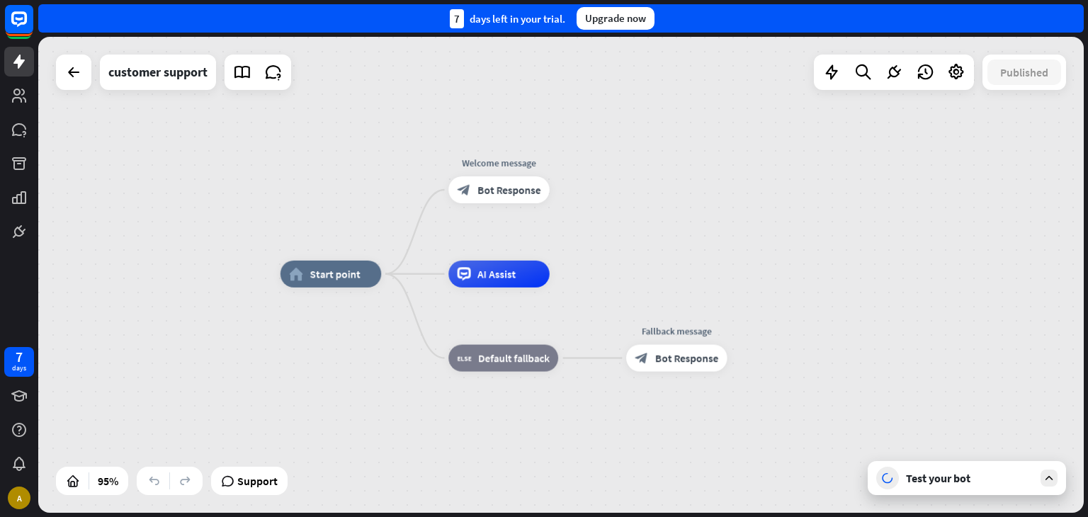
click at [943, 479] on div "Test your bot" at bounding box center [969, 478] width 127 height 14
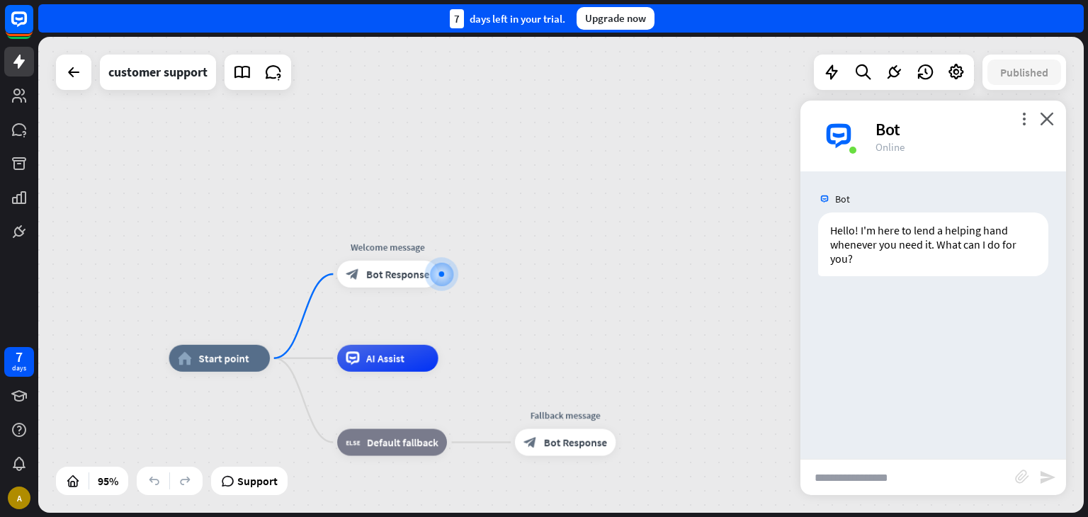
click at [940, 479] on input "text" at bounding box center [907, 477] width 215 height 35
type input "**********"
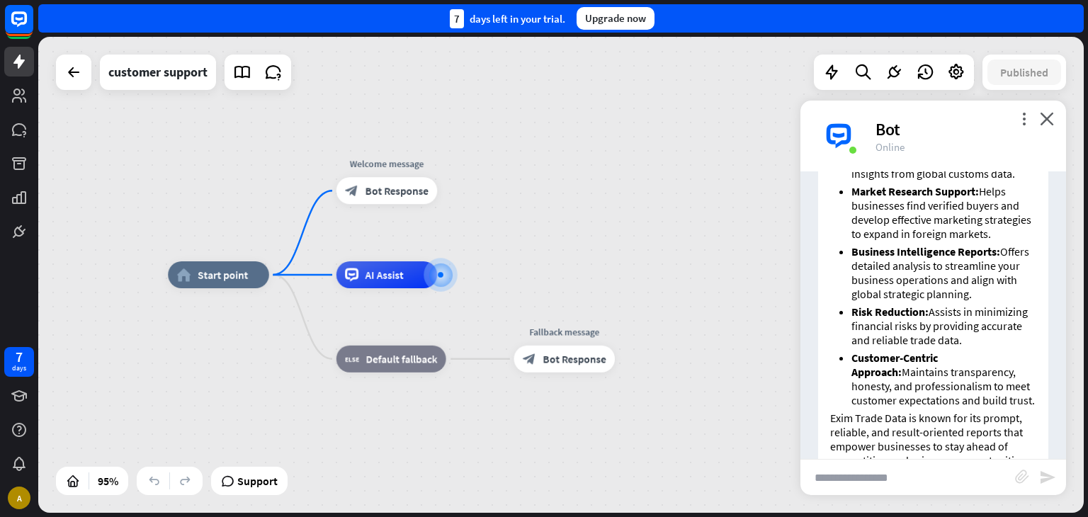
scroll to position [611, 0]
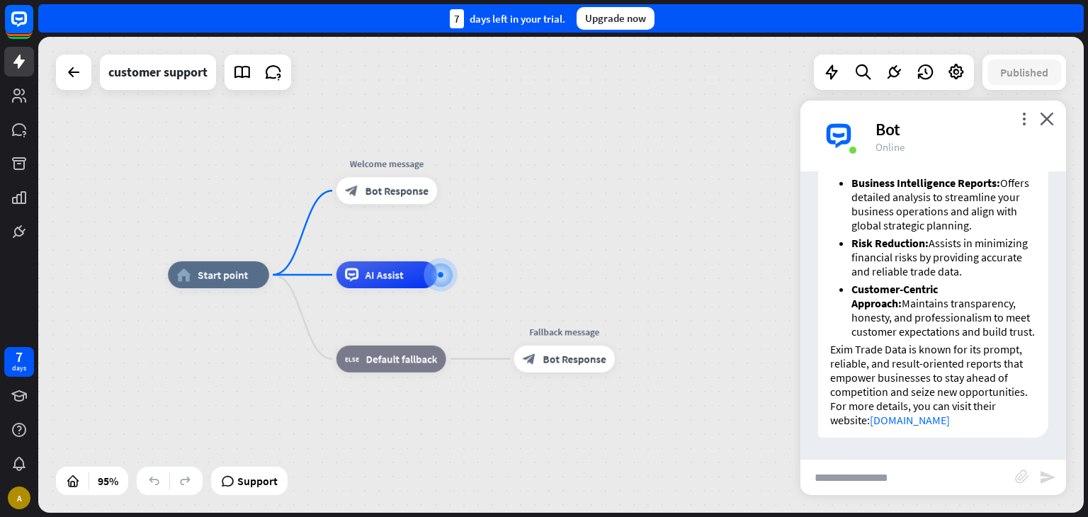
click at [875, 474] on input "text" at bounding box center [907, 477] width 215 height 35
type input "**********"
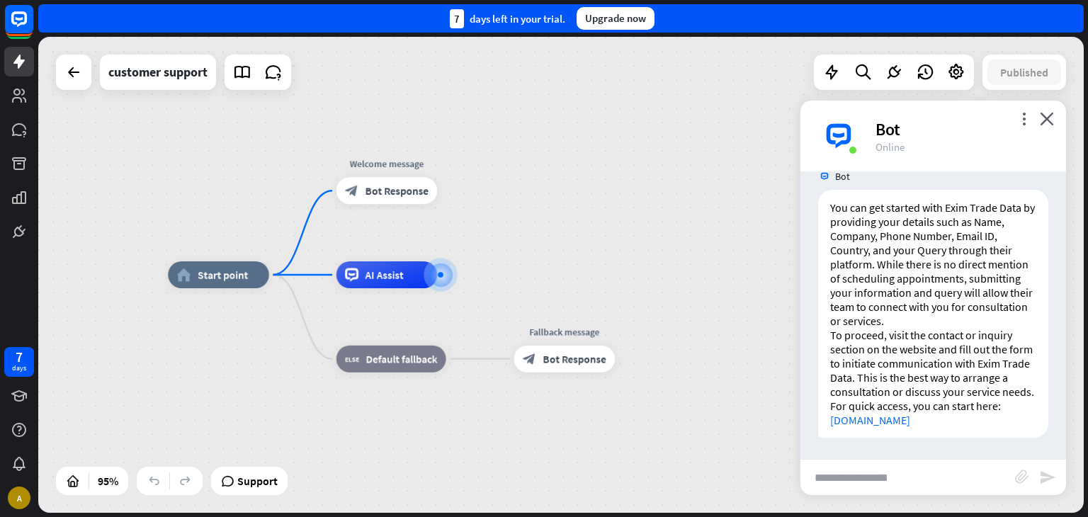
scroll to position [975, 0]
click at [450, 273] on icon "plus" at bounding box center [454, 274] width 10 height 9
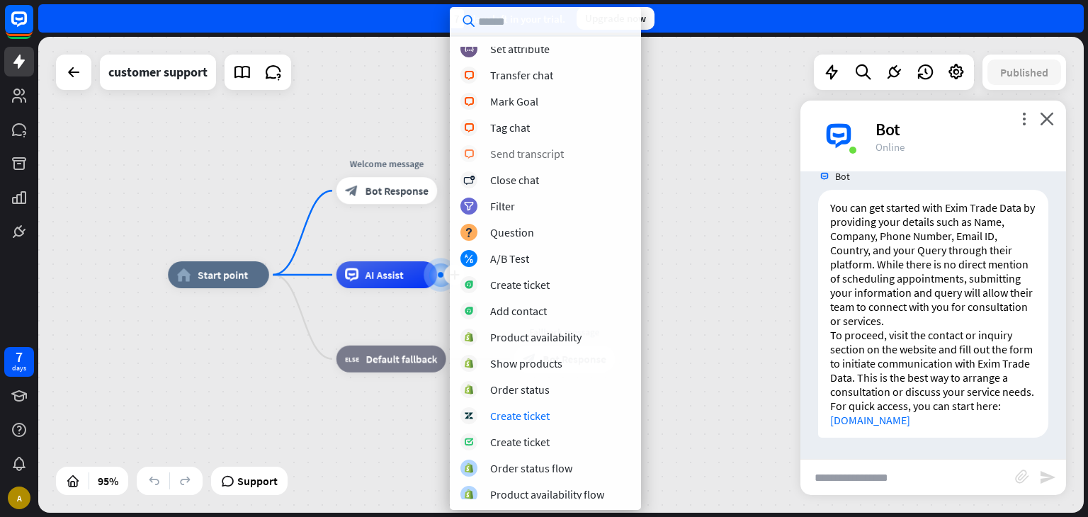
scroll to position [246, 0]
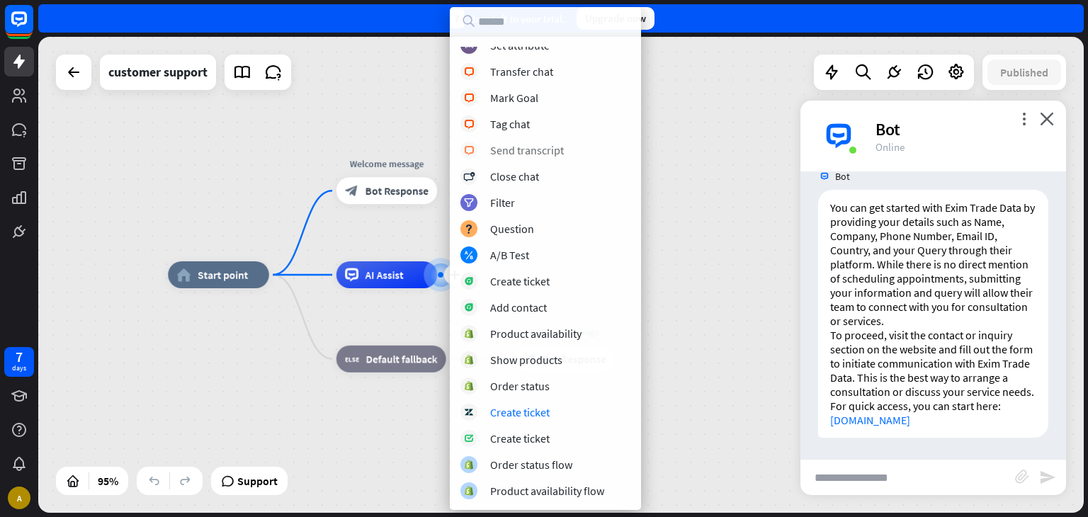
click at [513, 404] on div "Create ticket" at bounding box center [545, 412] width 170 height 17
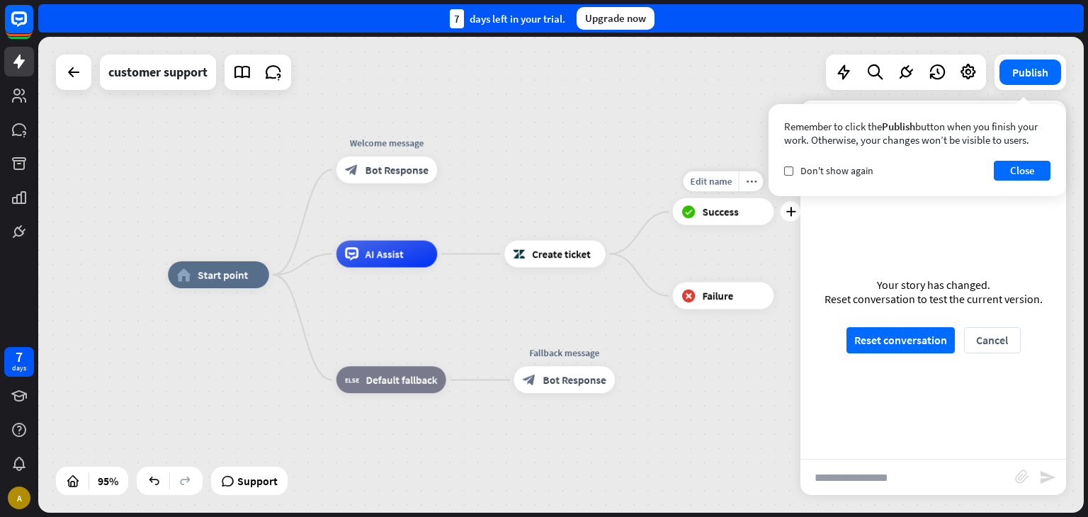
click at [734, 225] on div "Edit name more_horiz plus block_success Success" at bounding box center [723, 211] width 101 height 27
click at [1028, 85] on div "Publish Remember to click the Publish button when you finish your work. Otherwi…" at bounding box center [1030, 72] width 72 height 35
click at [1028, 66] on button "Publish" at bounding box center [1030, 71] width 62 height 25
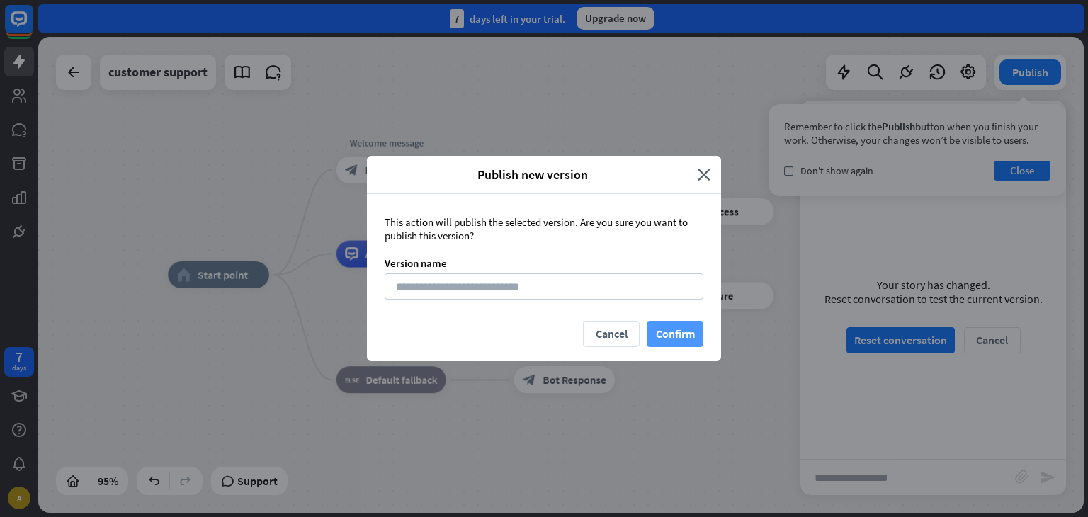
click at [662, 328] on button "Confirm" at bounding box center [675, 334] width 57 height 26
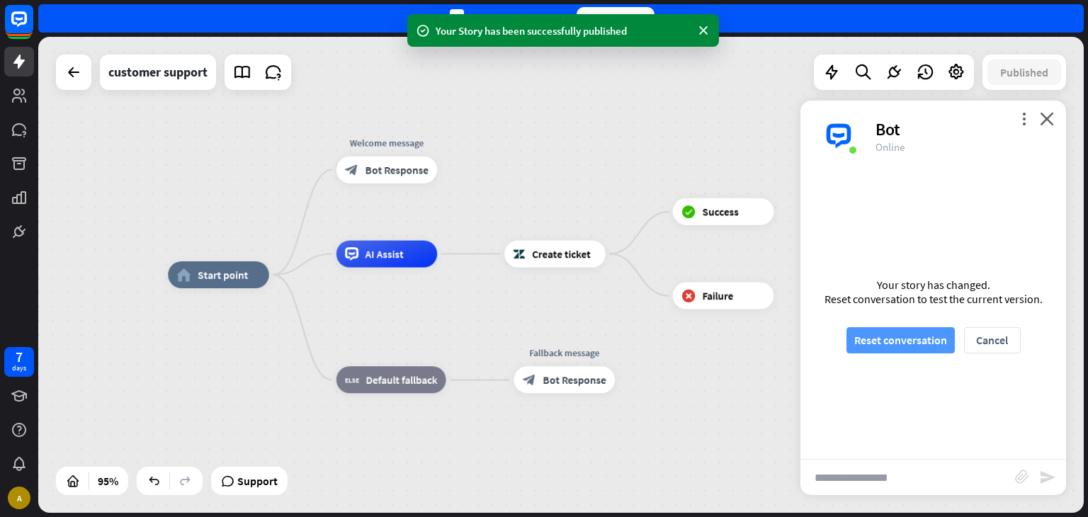
click at [925, 339] on button "Reset conversation" at bounding box center [900, 340] width 108 height 26
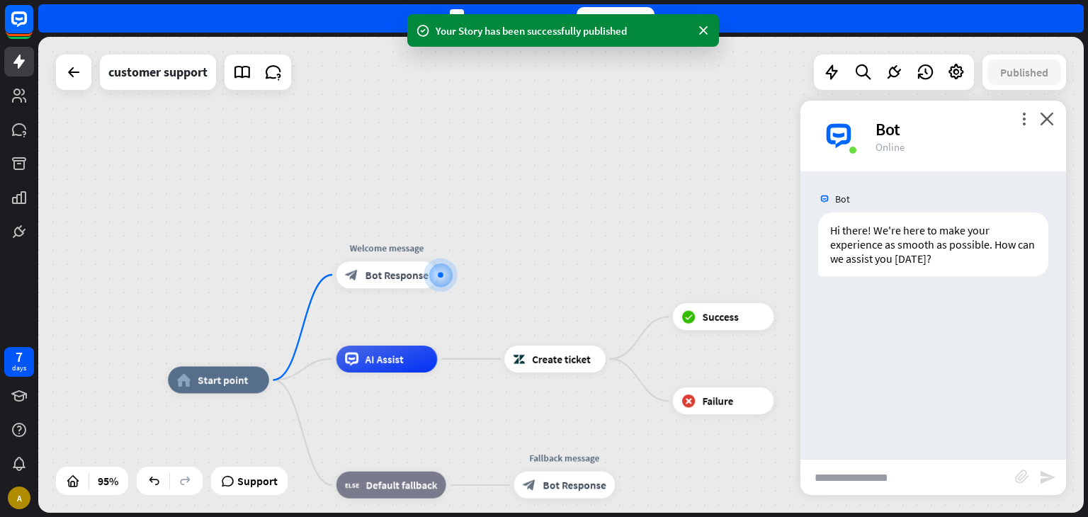
click at [841, 492] on input "text" at bounding box center [907, 477] width 215 height 35
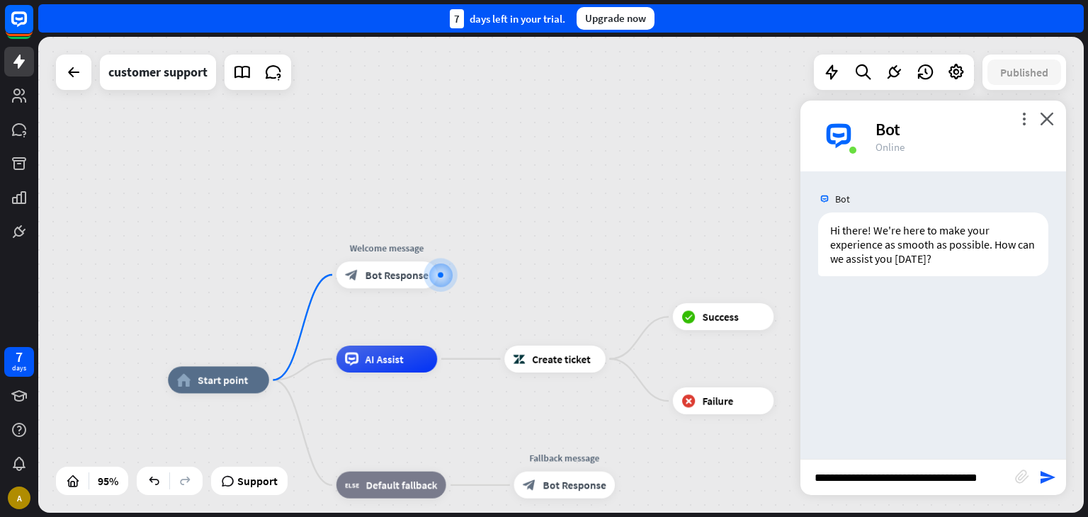
type input "**********"
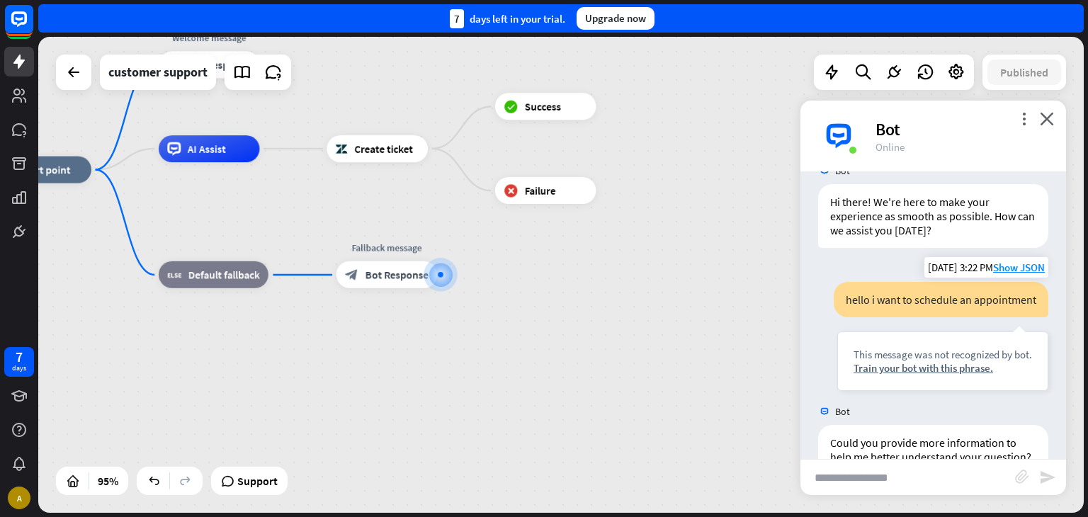
scroll to position [79, 0]
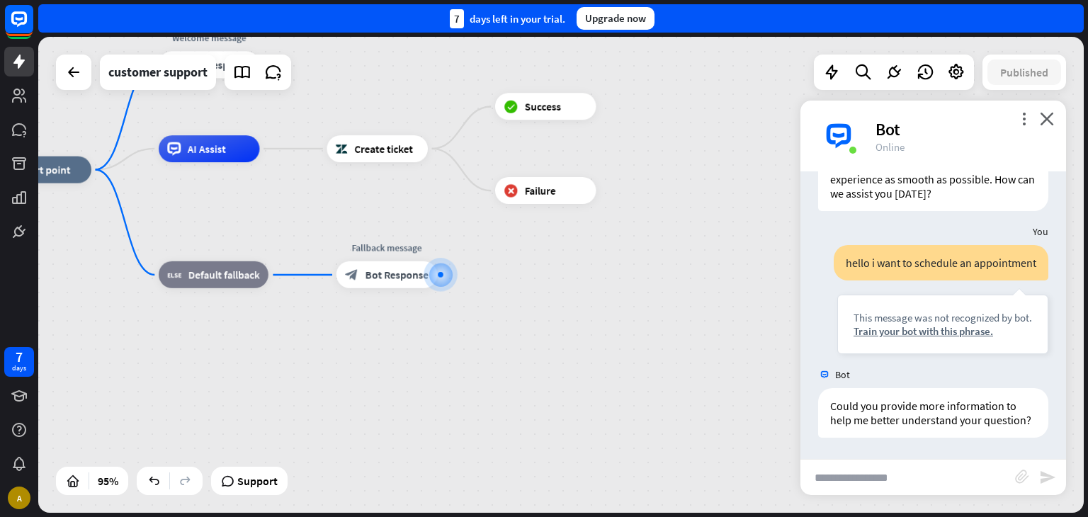
click at [880, 479] on input "text" at bounding box center [907, 477] width 215 height 35
type input "**********"
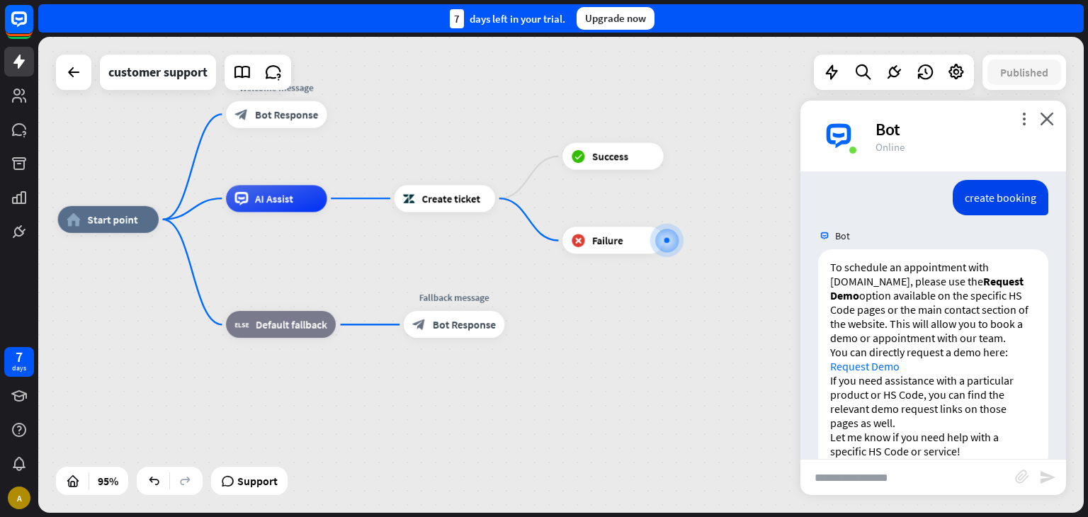
scroll to position [416, 0]
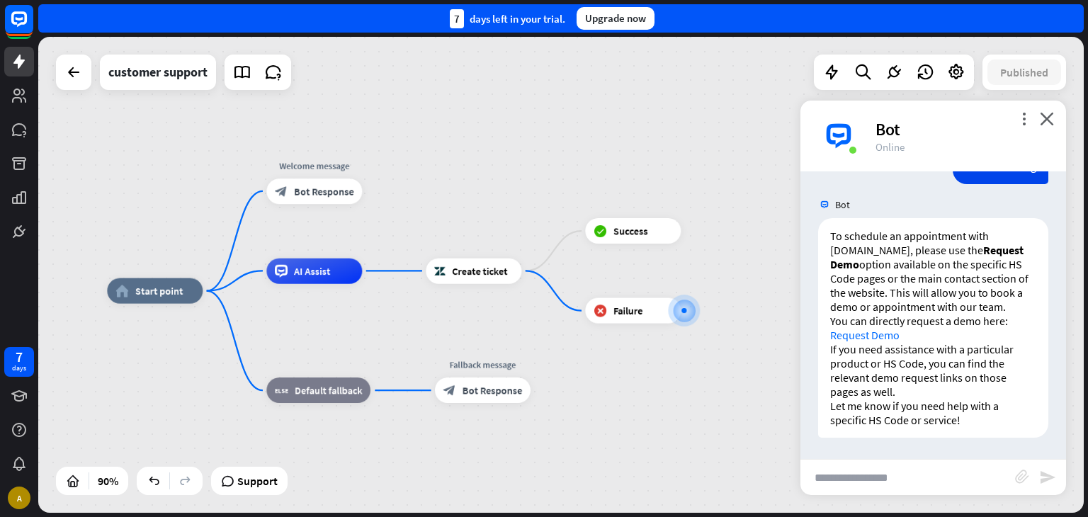
drag, startPoint x: 443, startPoint y: 360, endPoint x: 609, endPoint y: 385, distance: 168.3
click at [609, 385] on div "home_2 Start point Welcome message block_bot_response Bot Response AI Assist Cr…" at bounding box center [577, 505] width 940 height 428
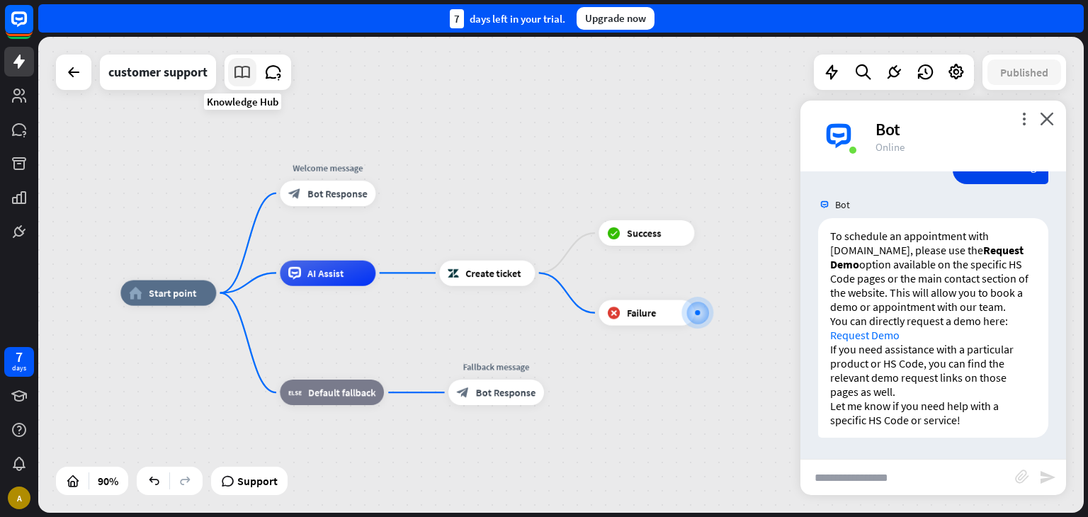
click at [251, 76] on icon at bounding box center [242, 72] width 18 height 18
